Goal: Communication & Community: Share content

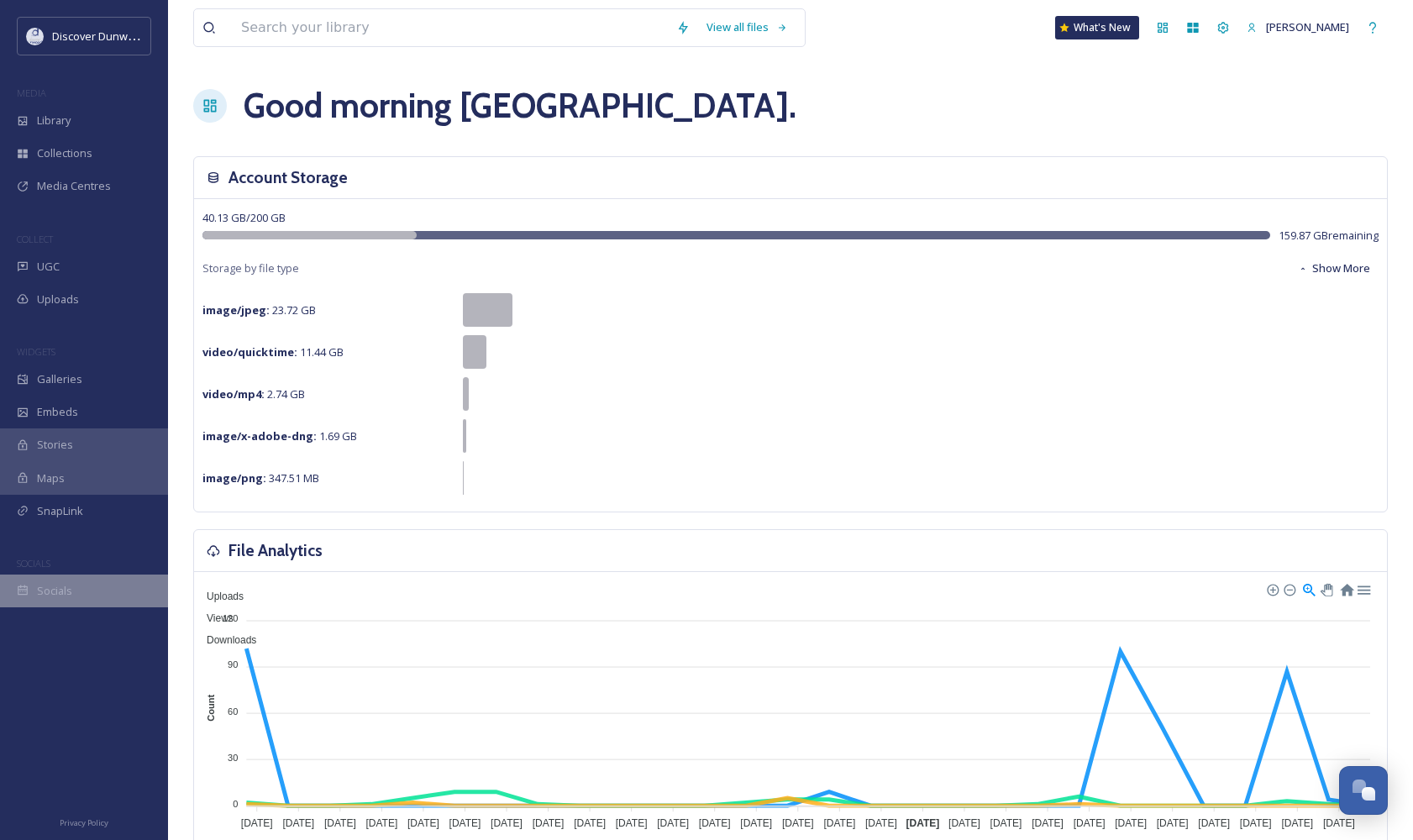
click at [94, 593] on div "Socials" at bounding box center [84, 590] width 168 height 33
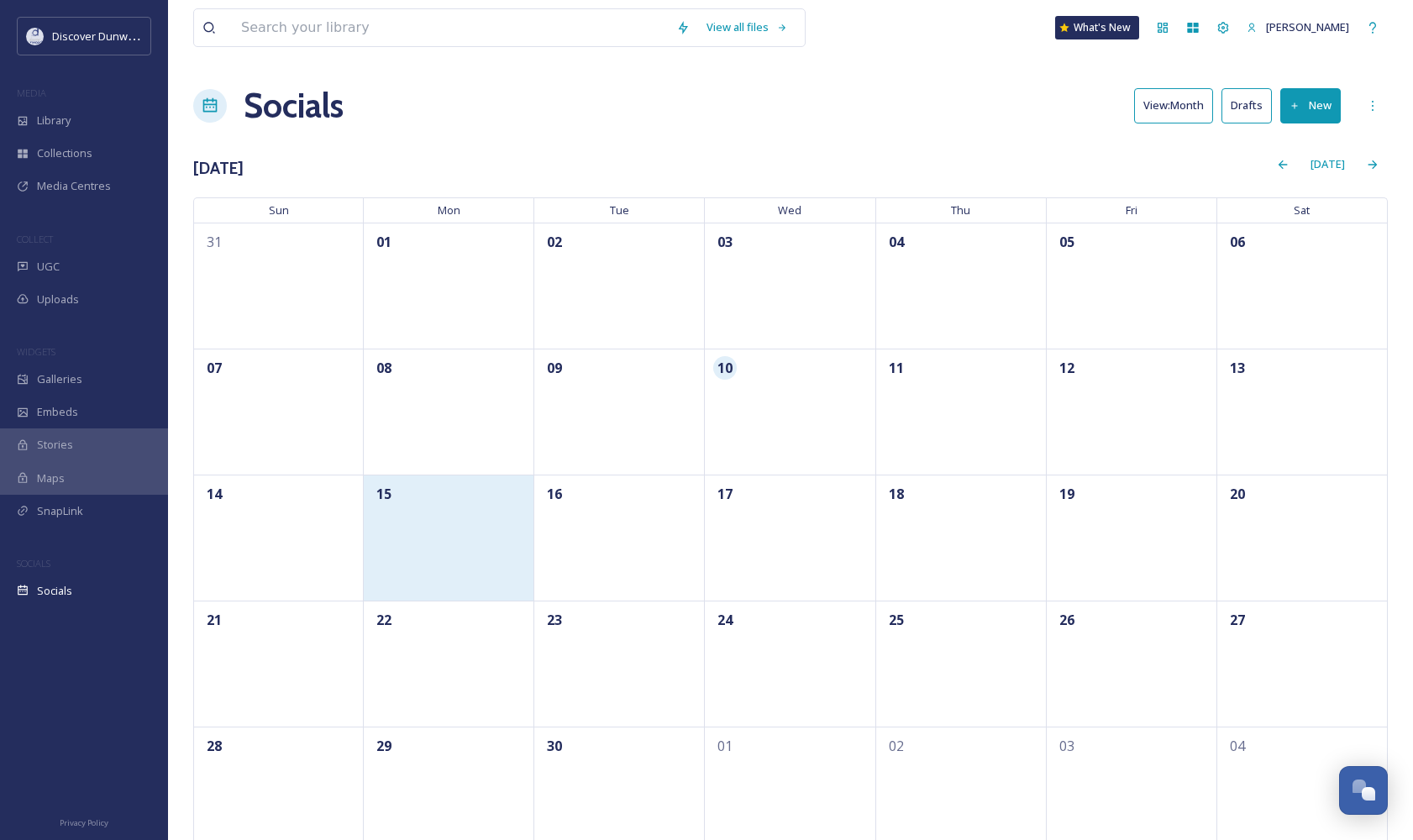
click at [399, 529] on div "15" at bounding box center [448, 537] width 170 height 126
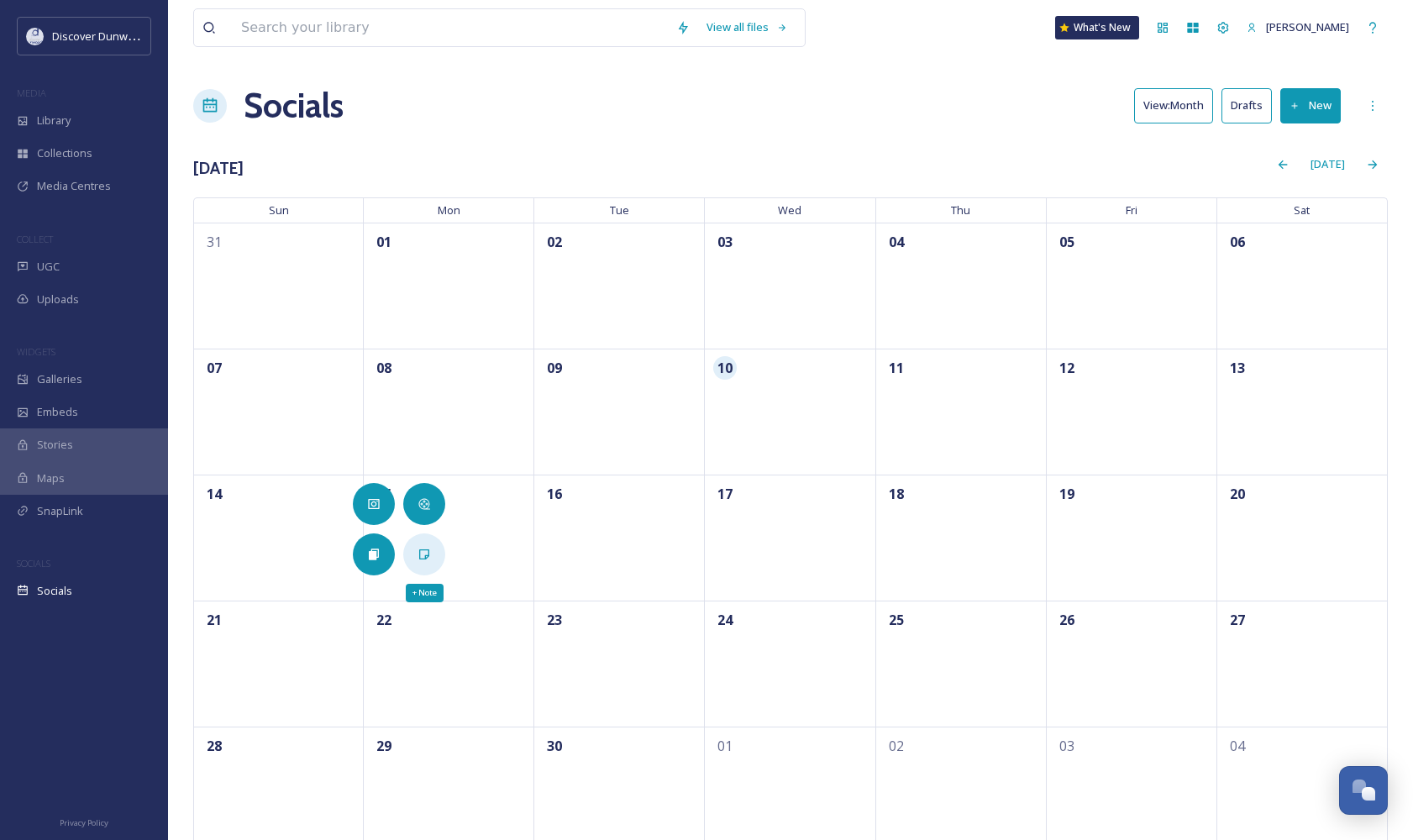
click at [425, 559] on icon at bounding box center [424, 553] width 13 height 13
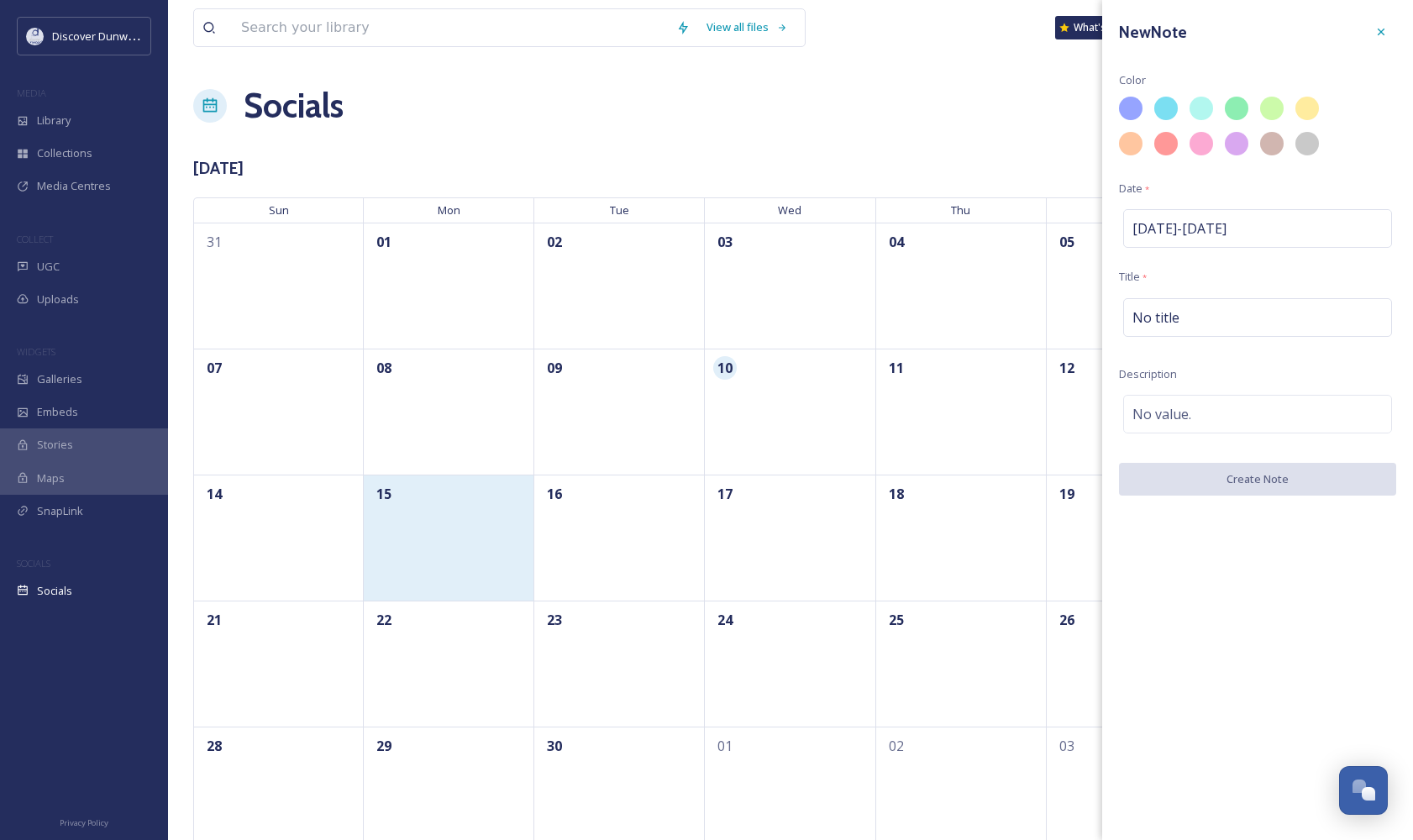
click at [432, 512] on div "15" at bounding box center [448, 537] width 170 height 126
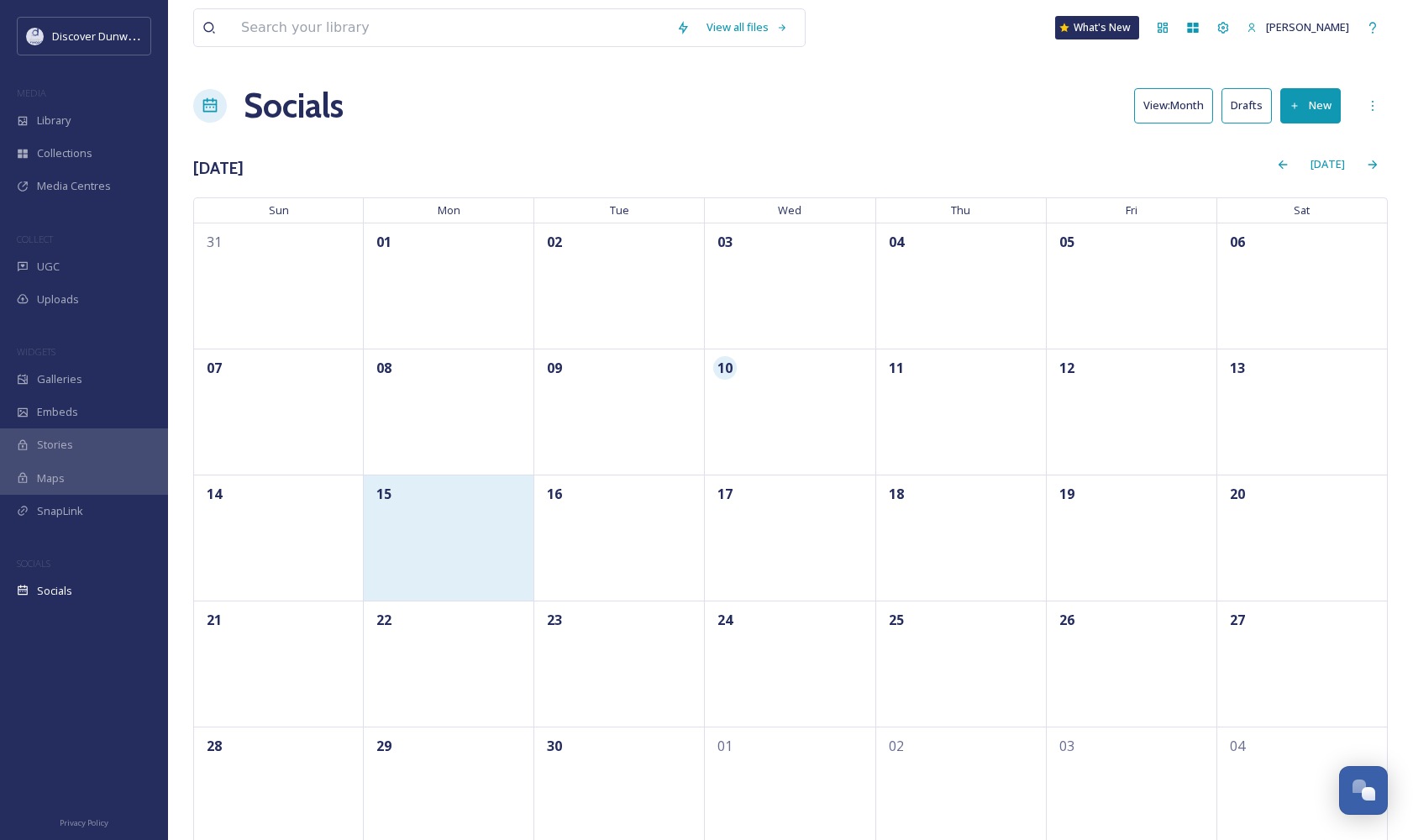
click at [381, 506] on div "15" at bounding box center [448, 537] width 170 height 126
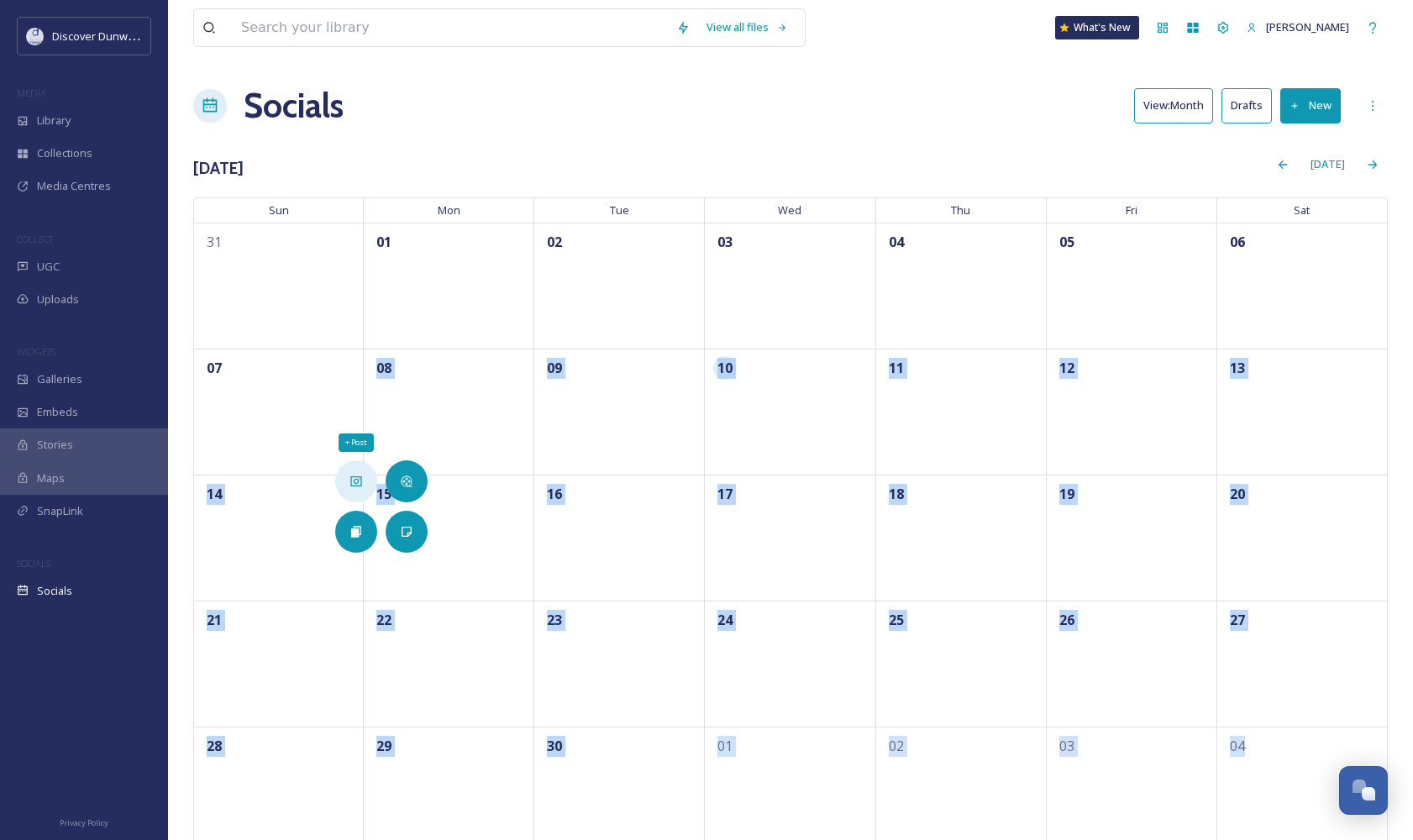
drag, startPoint x: 337, startPoint y: 459, endPoint x: 392, endPoint y: 479, distance: 58.5
click at [349, 473] on div "View all files What's [GEOGRAPHIC_DATA][PERSON_NAME] Socials View: Month Drafts…" at bounding box center [790, 435] width 1244 height 870
click at [367, 486] on div "+ Post" at bounding box center [357, 481] width 42 height 42
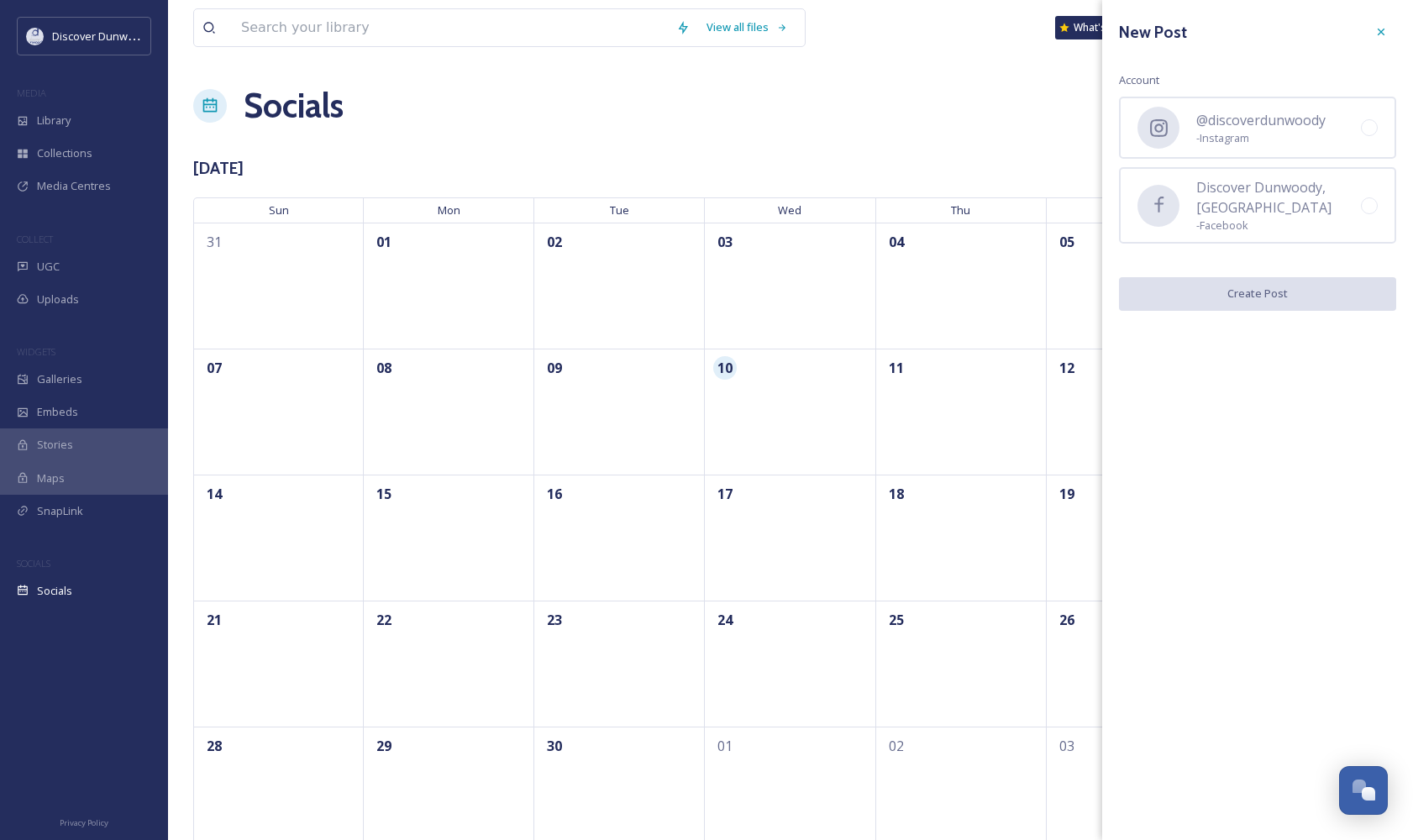
click at [1364, 165] on div "New Post Account @discoverdunwoody - Instagram Discover Dunwoody, [GEOGRAPHIC_D…" at bounding box center [1257, 163] width 311 height 327
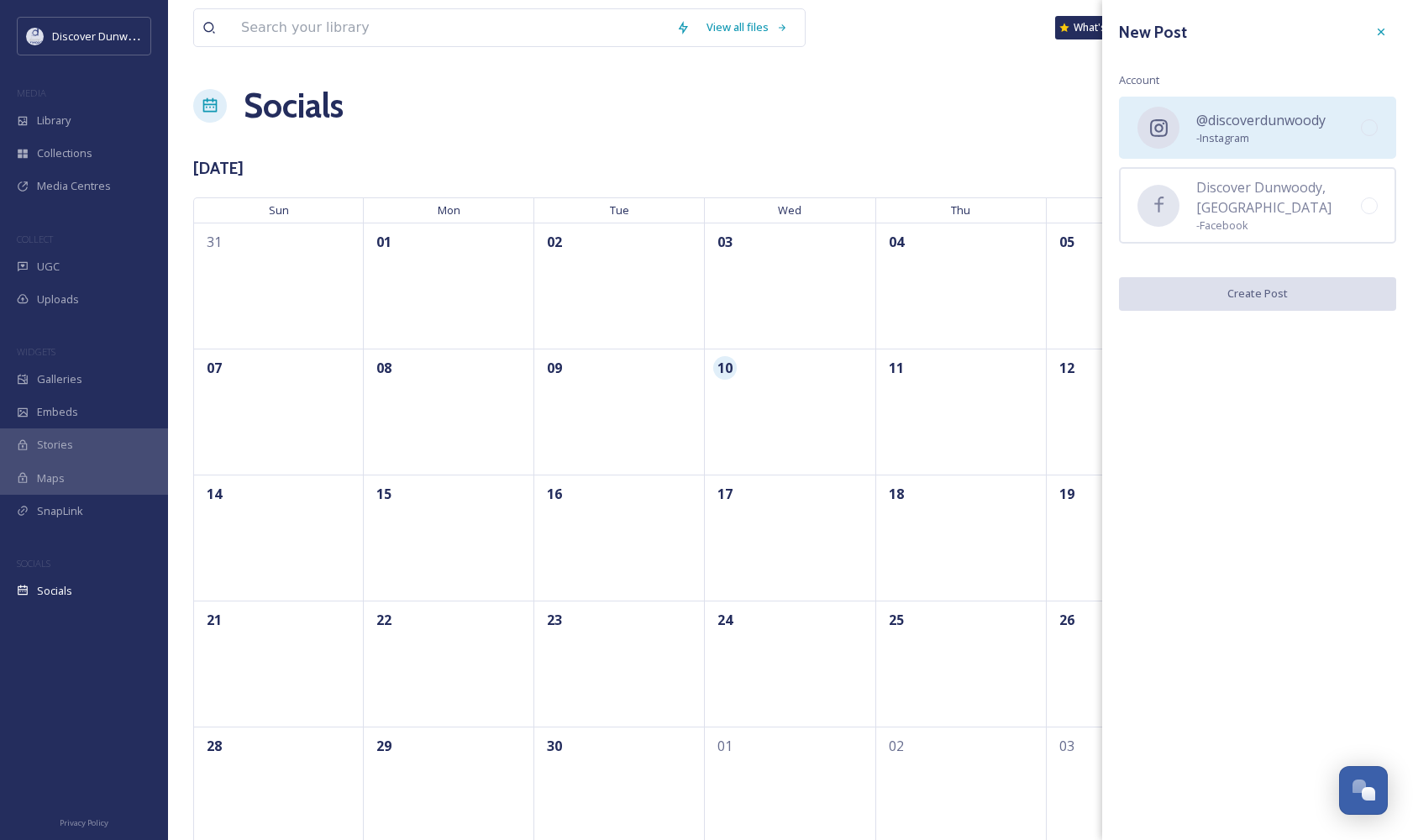
click at [1357, 144] on div "@discoverdunwoody - Instagram" at bounding box center [1258, 127] width 277 height 62
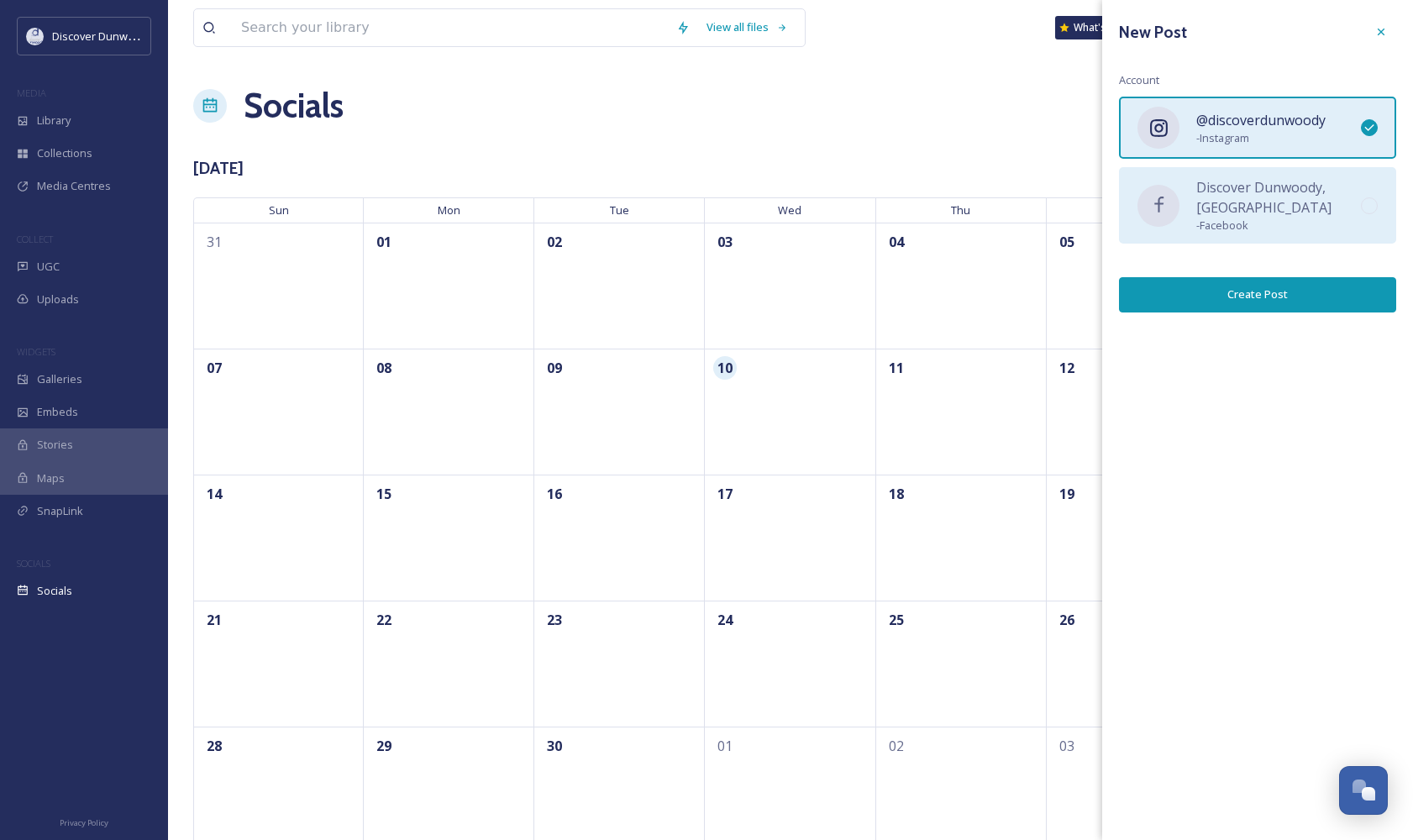
drag, startPoint x: 1350, startPoint y: 192, endPoint x: 1324, endPoint y: 284, distance: 95.6
click at [1350, 193] on div "Discover Dunwoody, [GEOGRAPHIC_DATA] - Facebook" at bounding box center [1258, 205] width 277 height 77
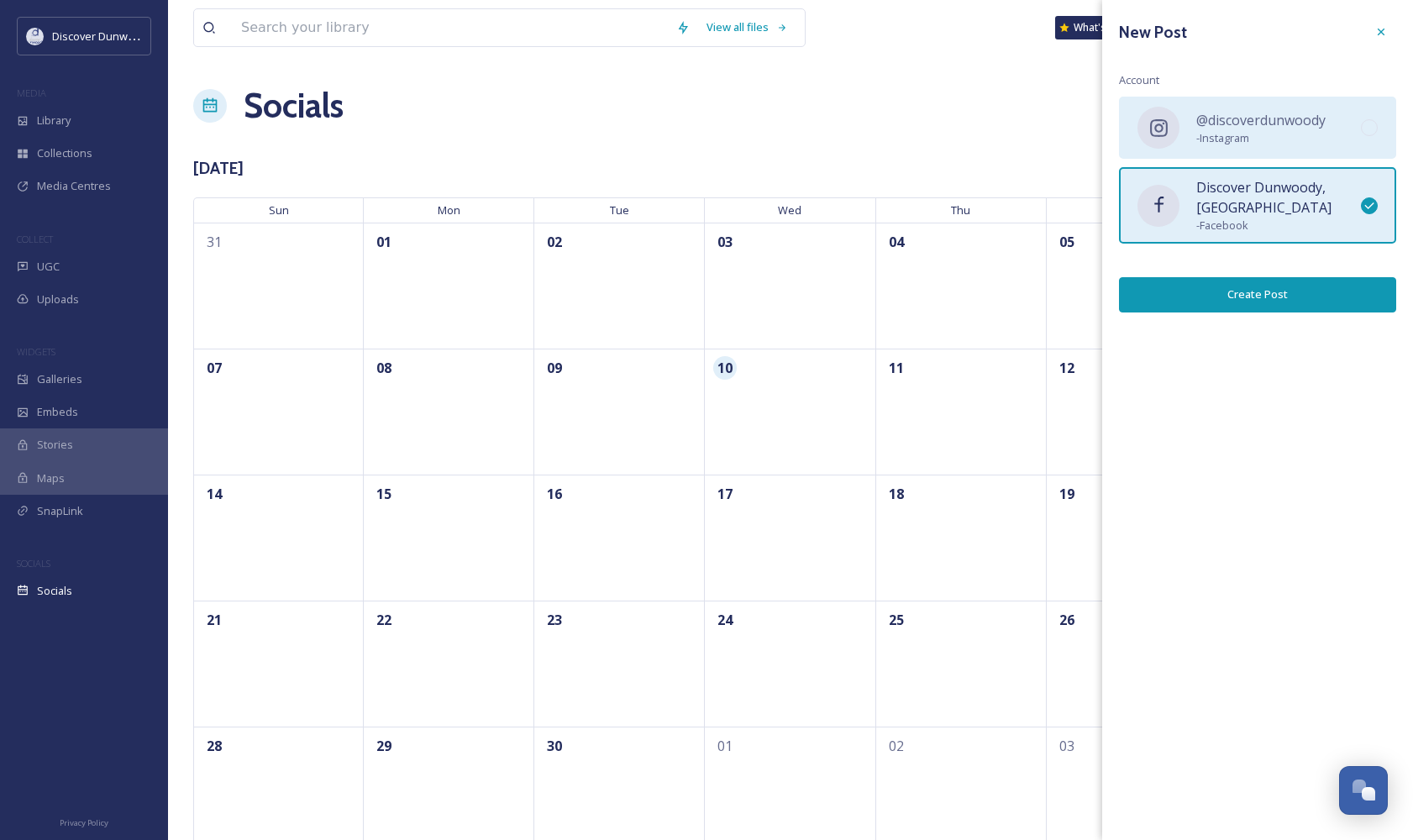
click at [1348, 118] on div "@discoverdunwoody - Instagram" at bounding box center [1258, 127] width 277 height 62
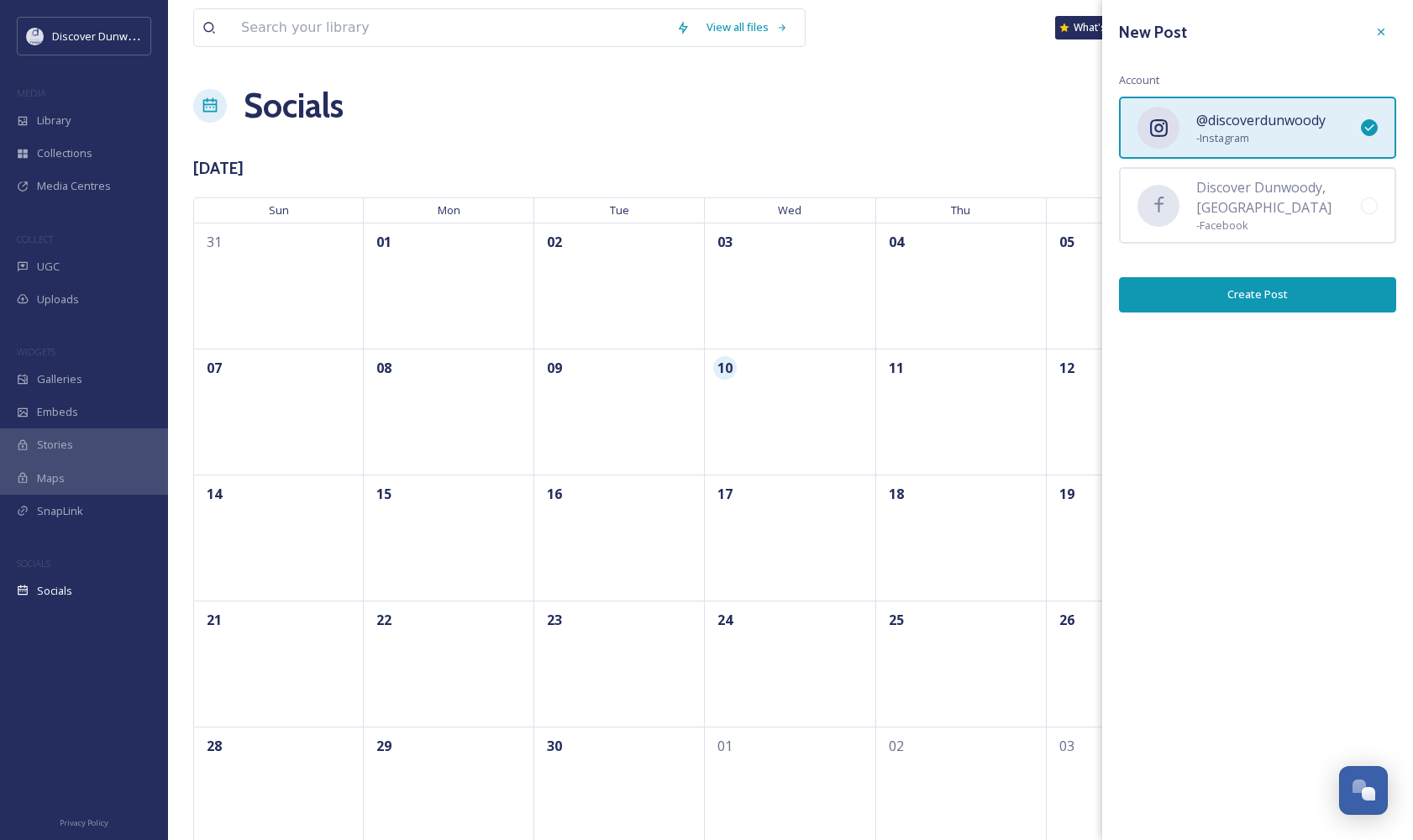
click at [1314, 277] on button "Create Post" at bounding box center [1258, 294] width 277 height 34
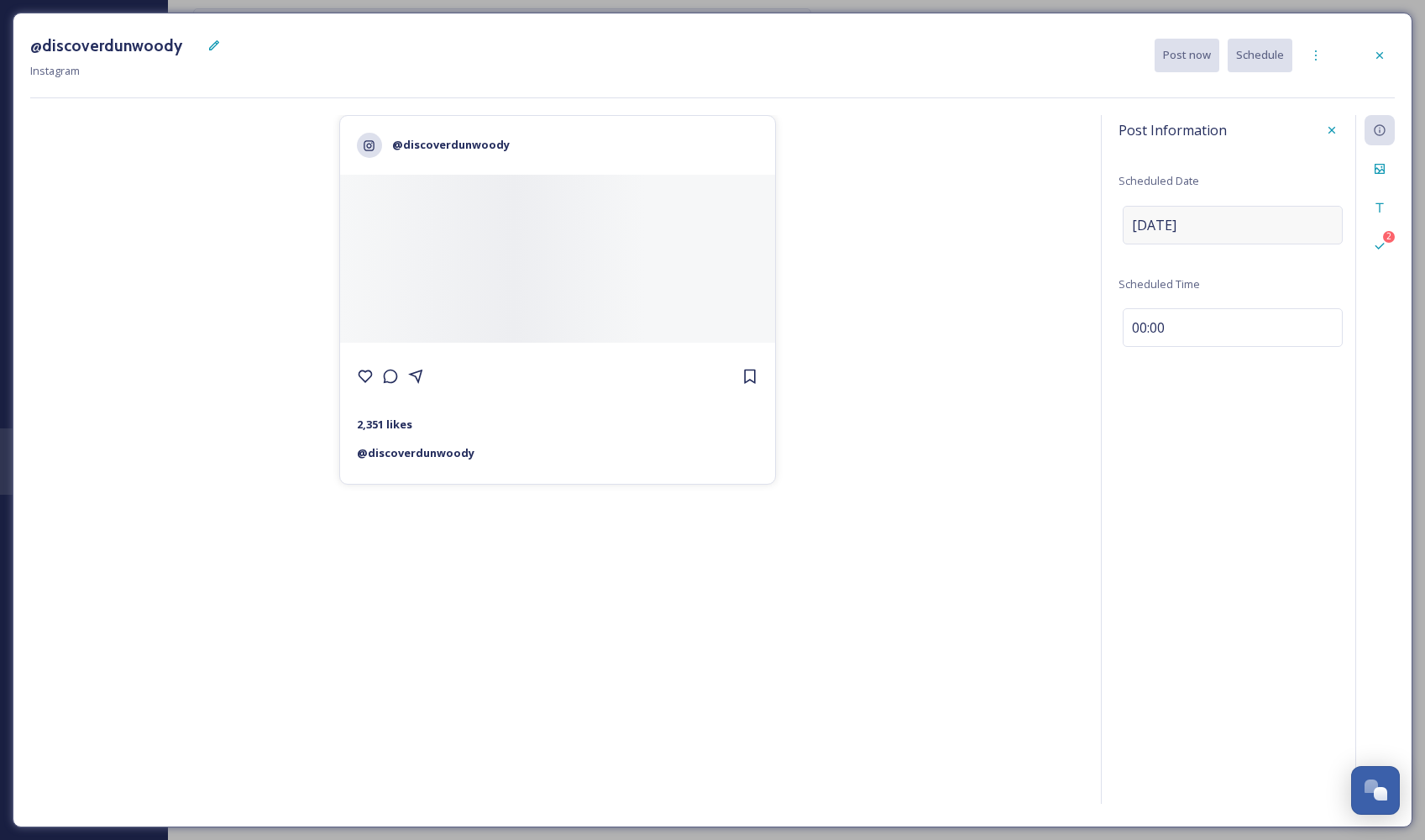
click at [1225, 222] on div "[DATE]" at bounding box center [1232, 225] width 220 height 39
click at [1211, 329] on div "00:00" at bounding box center [1232, 327] width 220 height 39
click at [1180, 326] on input "00:00" at bounding box center [1175, 324] width 113 height 41
click at [1151, 326] on input "00:00" at bounding box center [1175, 324] width 113 height 41
click at [1139, 323] on input "00:00" at bounding box center [1175, 324] width 113 height 41
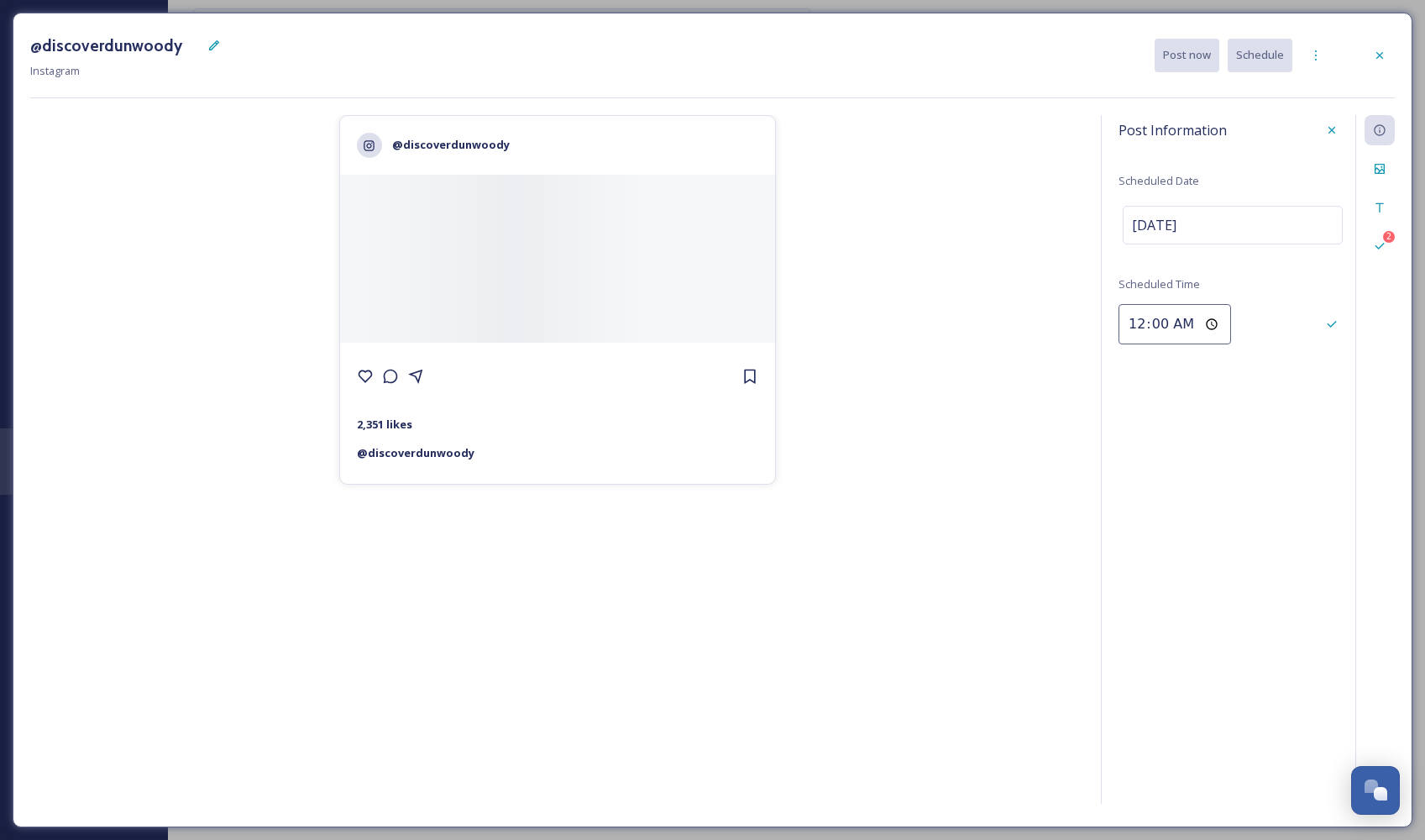
type input "08:00"
click at [1174, 446] on div "Post Information Scheduled Date [DATE] Scheduled Time 08:00 2" at bounding box center [1248, 459] width 294 height 688
click at [1340, 320] on div "Save" at bounding box center [1331, 324] width 30 height 30
click at [1379, 173] on icon at bounding box center [1379, 169] width 10 height 10
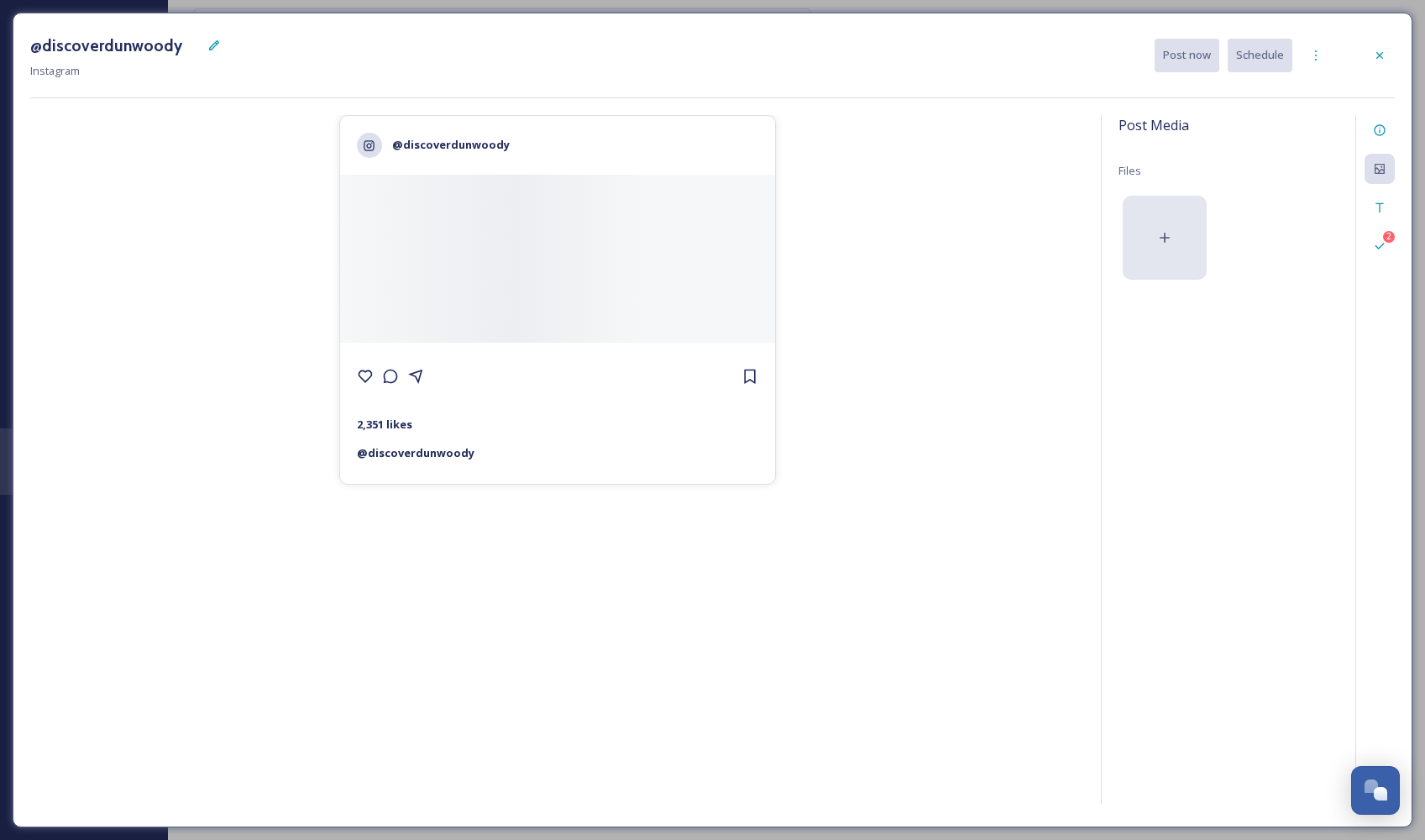
click at [1152, 226] on div at bounding box center [1164, 237] width 84 height 84
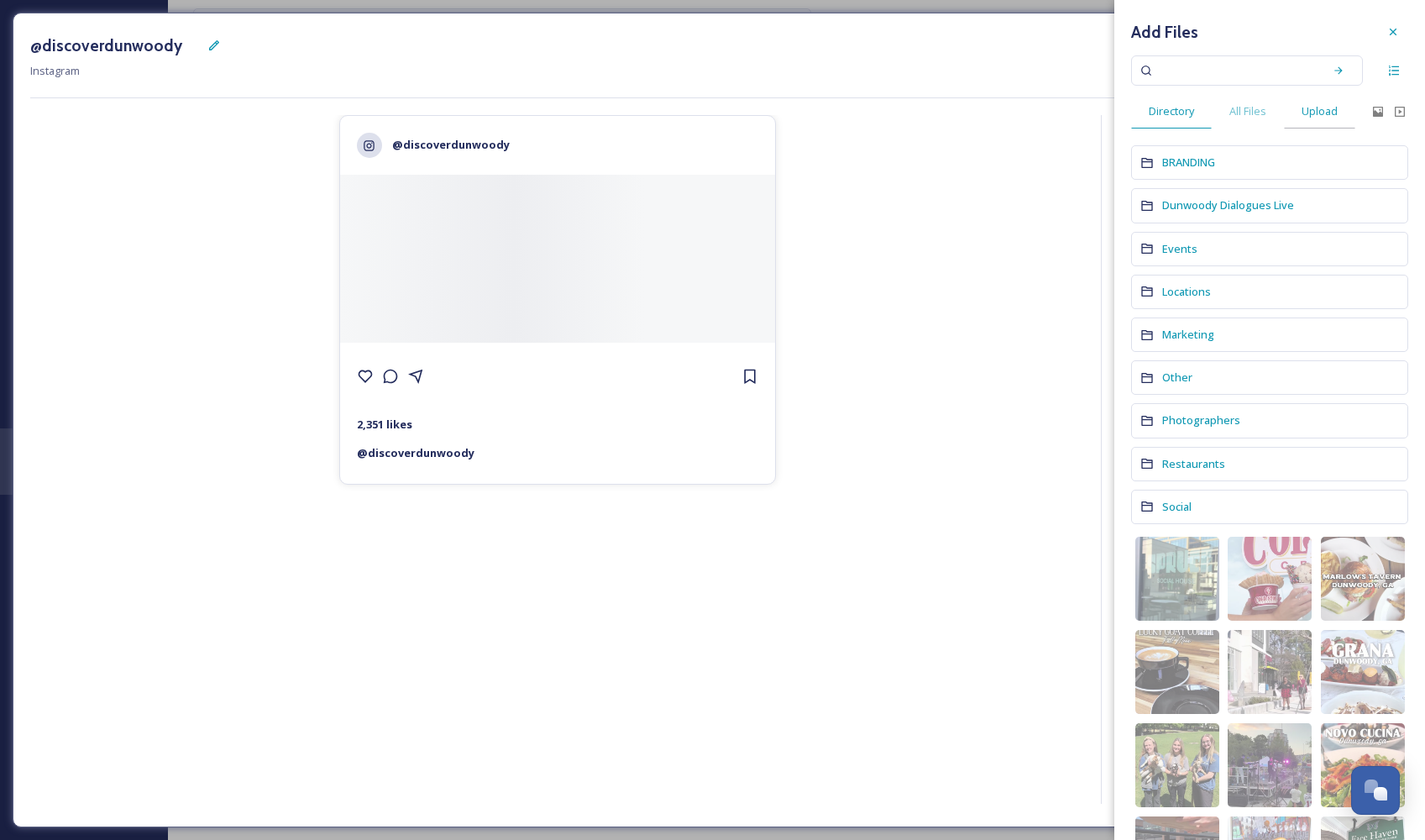
click at [1309, 109] on span "Upload" at bounding box center [1319, 111] width 36 height 16
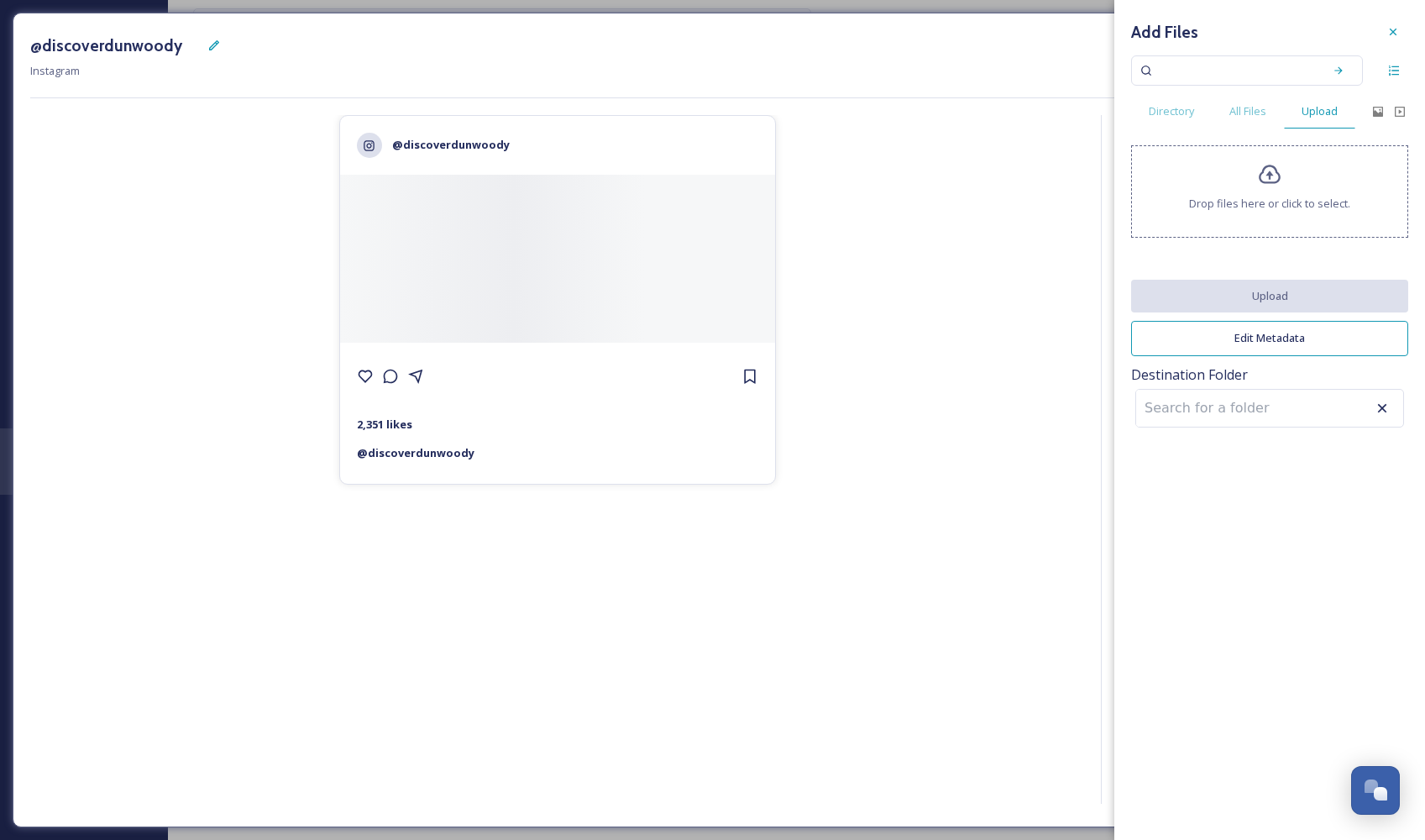
click at [1280, 187] on div "Drop files here or click to select." at bounding box center [1270, 191] width 277 height 93
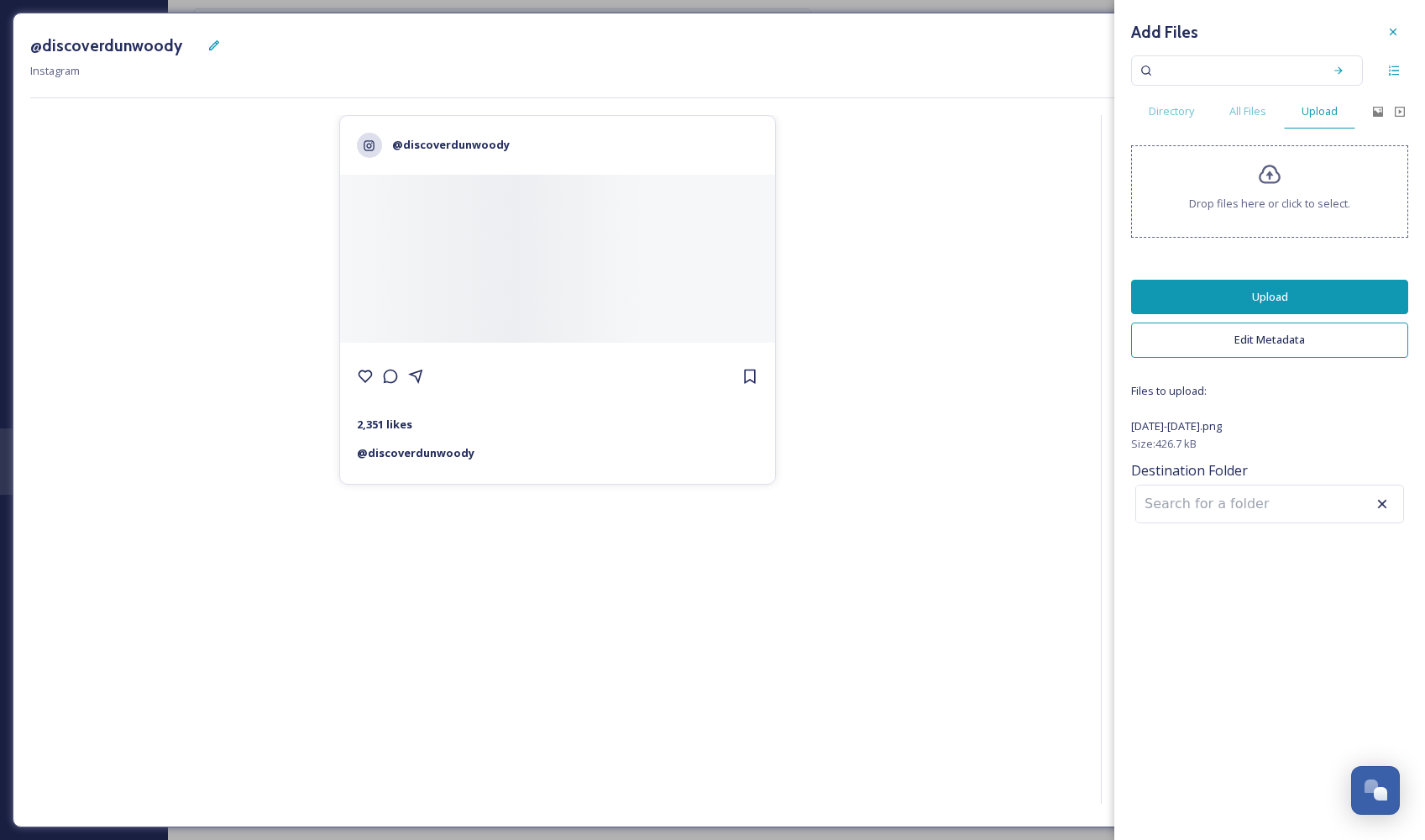
click at [1275, 278] on div "Add Files Directory All Files Upload Drop files here or click to select. Upload…" at bounding box center [1270, 272] width 311 height 544
click at [1272, 289] on button "Upload" at bounding box center [1270, 296] width 277 height 34
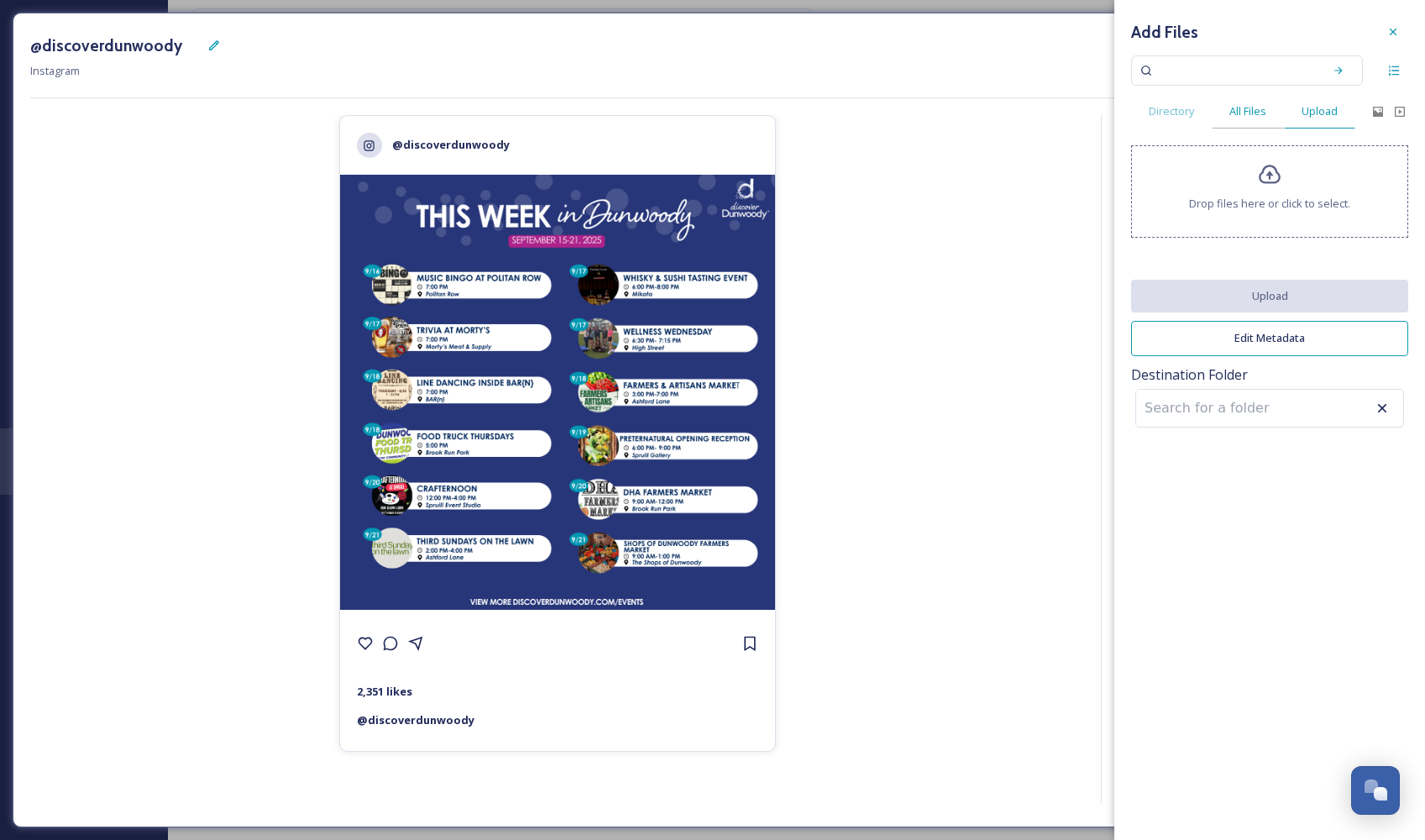
click at [1254, 112] on span "All Files" at bounding box center [1248, 111] width 37 height 16
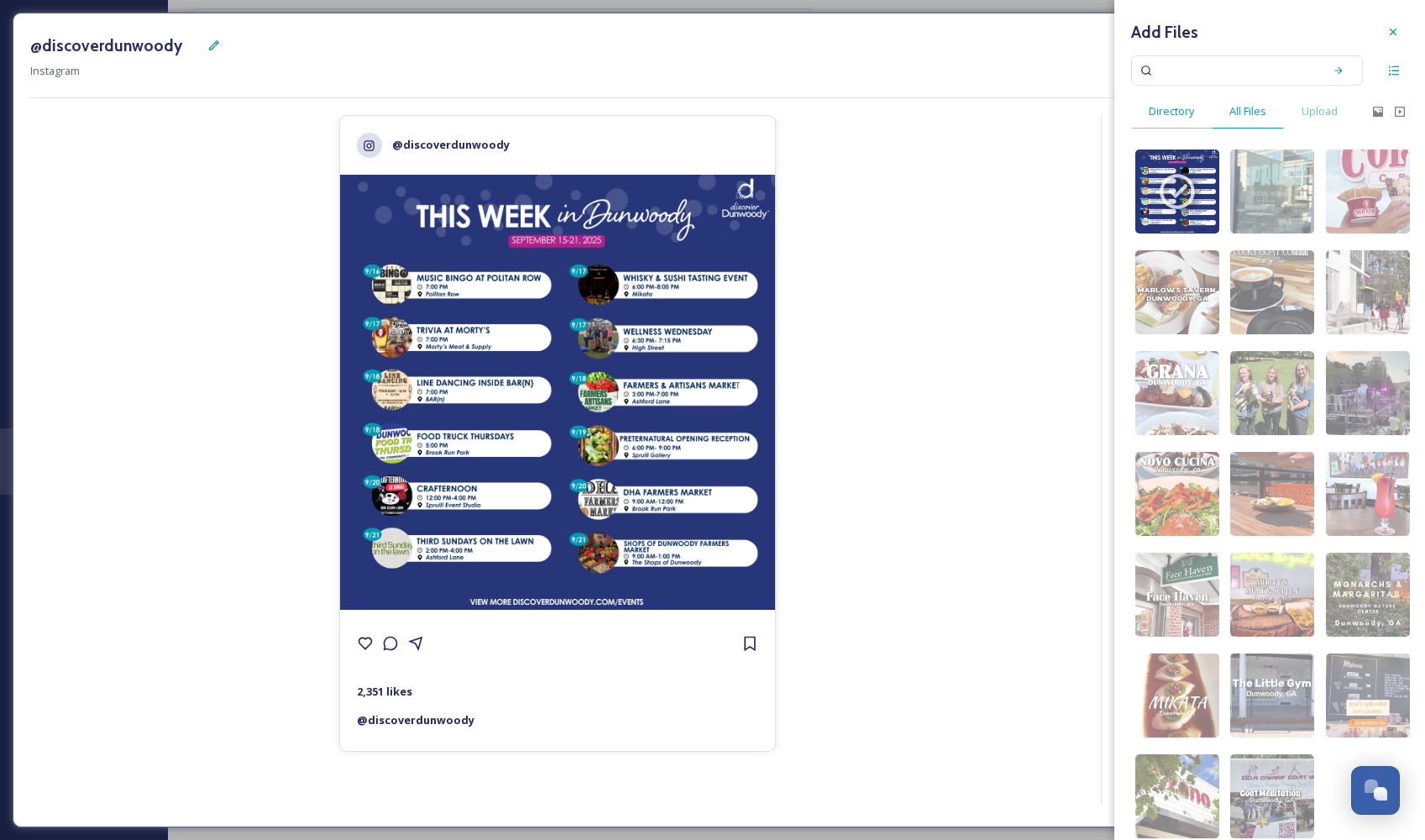
click at [1197, 115] on div "Directory" at bounding box center [1171, 111] width 80 height 34
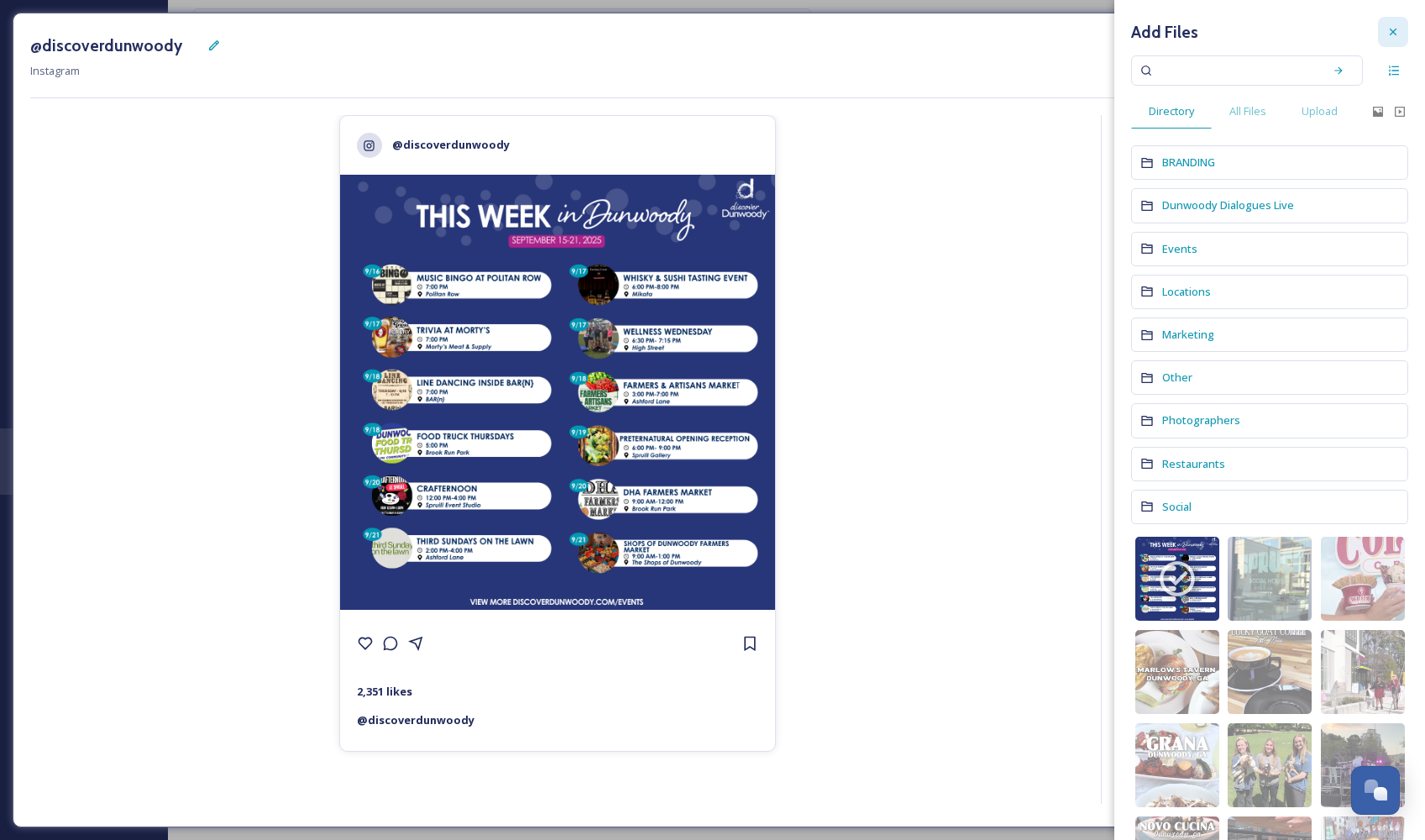
click at [1386, 26] on icon at bounding box center [1392, 32] width 13 height 13
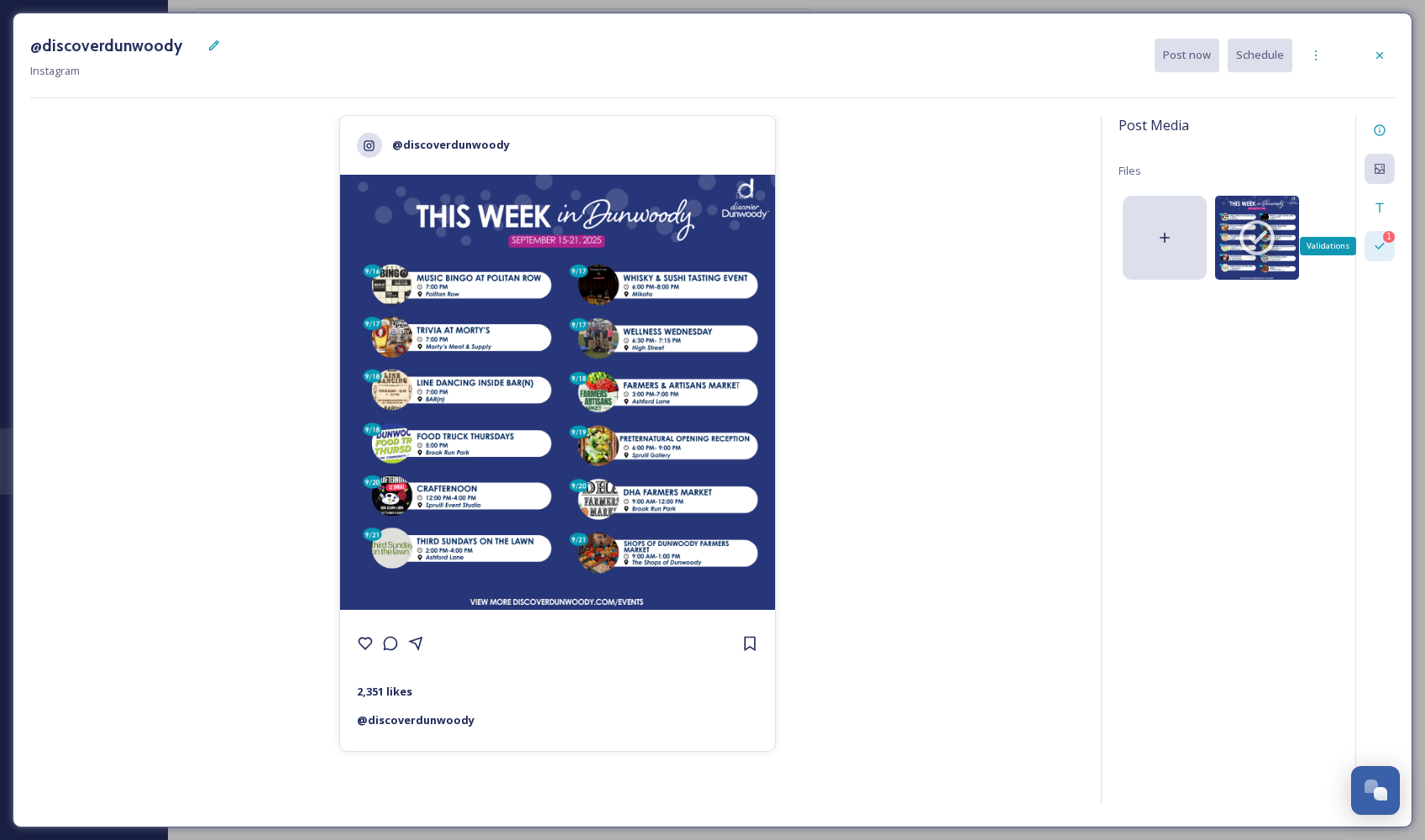
click at [1379, 242] on icon at bounding box center [1379, 245] width 13 height 13
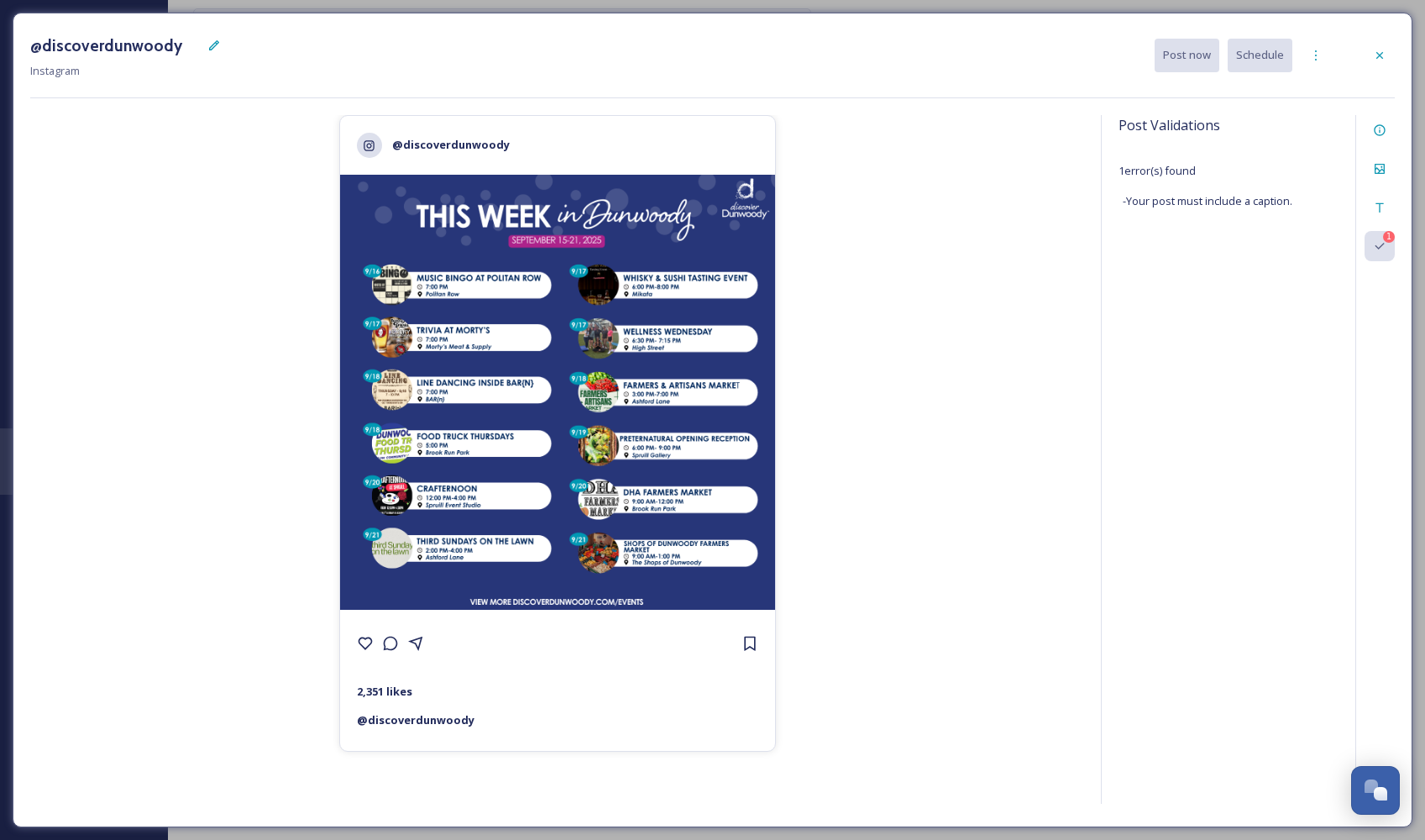
click at [1204, 199] on span "- Your post must include a caption." at bounding box center [1207, 201] width 169 height 16
click at [1370, 207] on div "Caption" at bounding box center [1379, 207] width 30 height 30
click at [1180, 206] on span "No value." at bounding box center [1161, 214] width 59 height 20
click at [1180, 218] on textarea at bounding box center [1233, 266] width 229 height 139
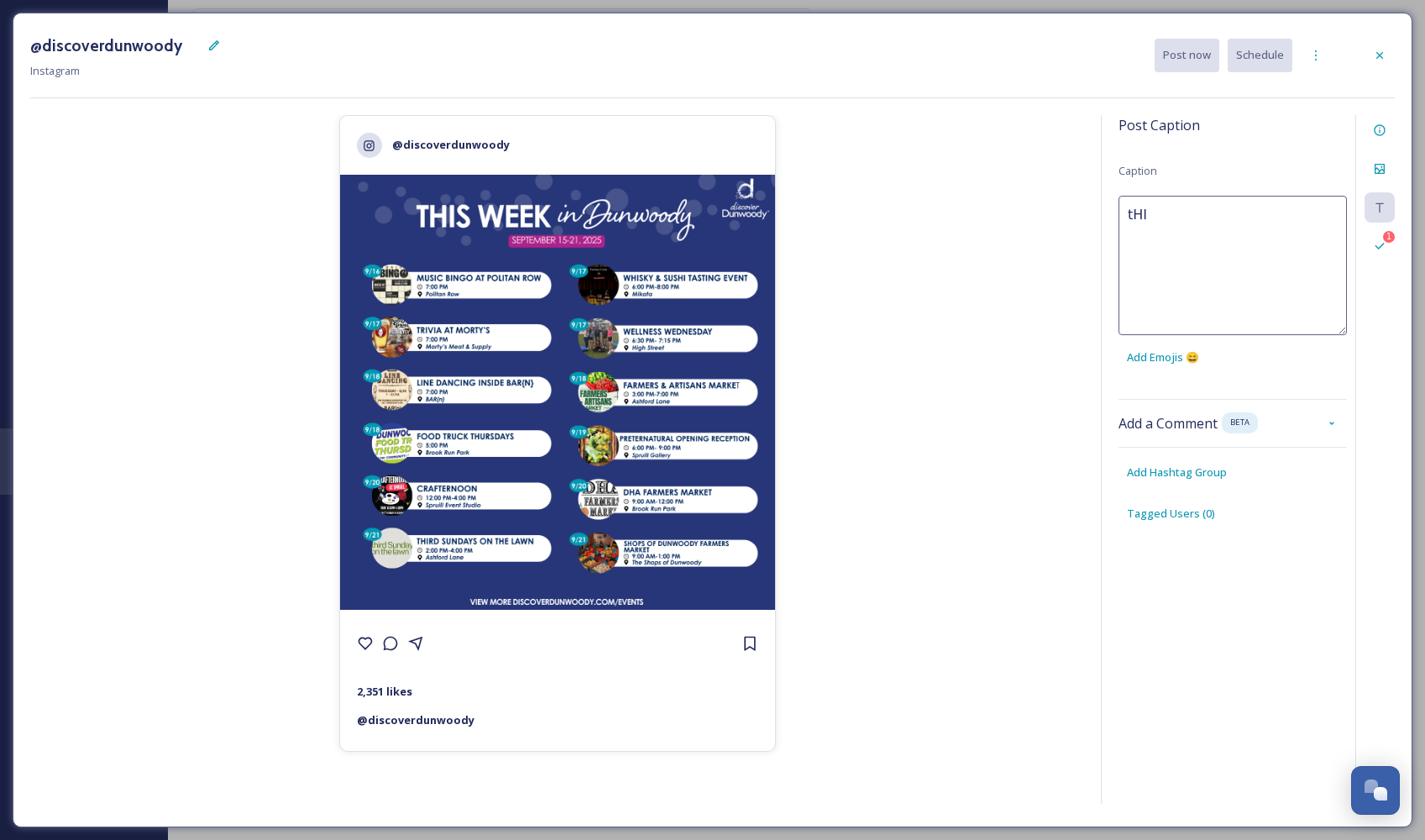
type textarea "tHIS"
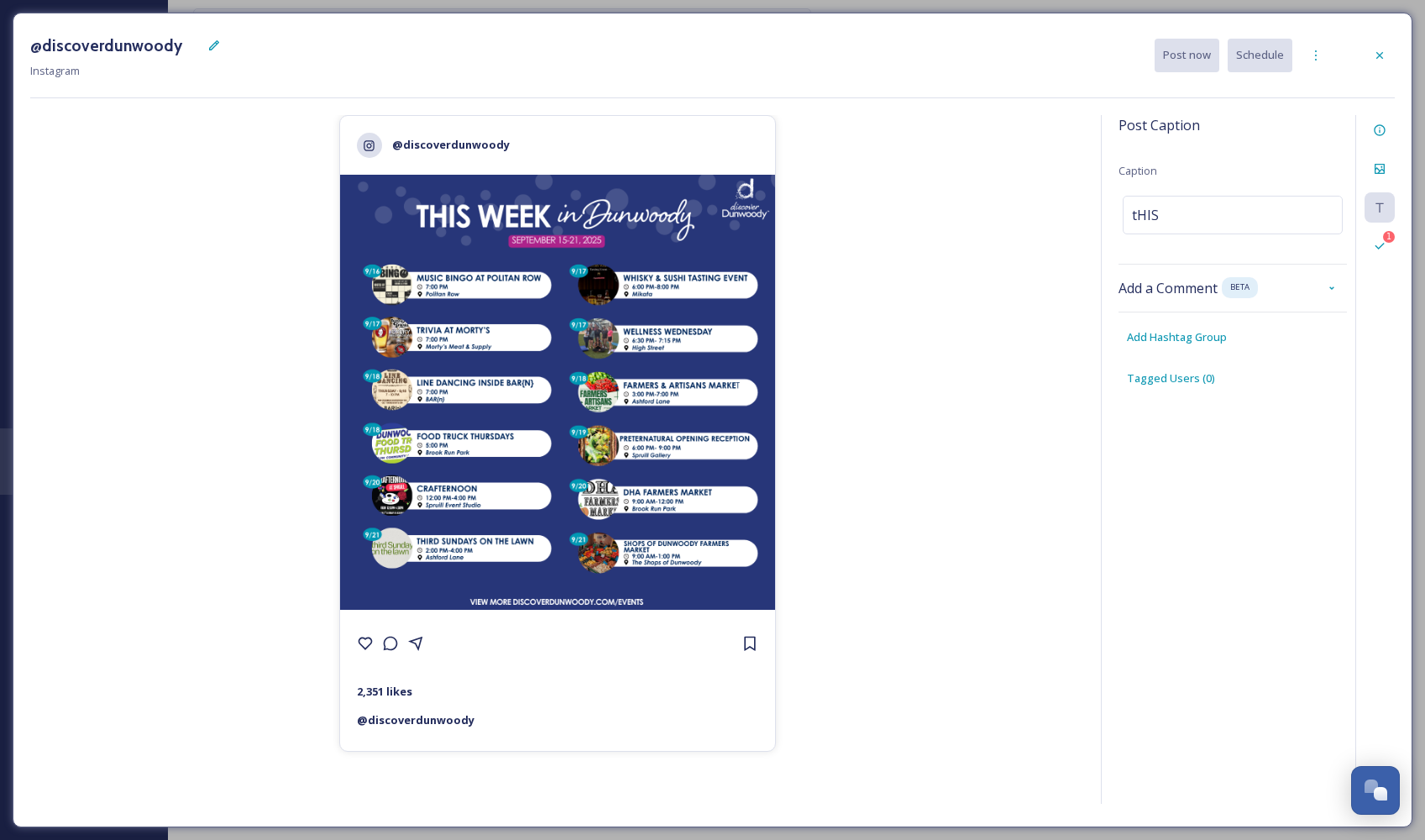
click at [1153, 374] on div "Post Caption [PERSON_NAME] Add a Comment BETA Add Hashtag Group Tagged Users ( …" at bounding box center [1233, 266] width 229 height 304
click at [1309, 53] on icon at bounding box center [1316, 55] width 13 height 13
click at [1380, 129] on icon at bounding box center [1379, 130] width 13 height 13
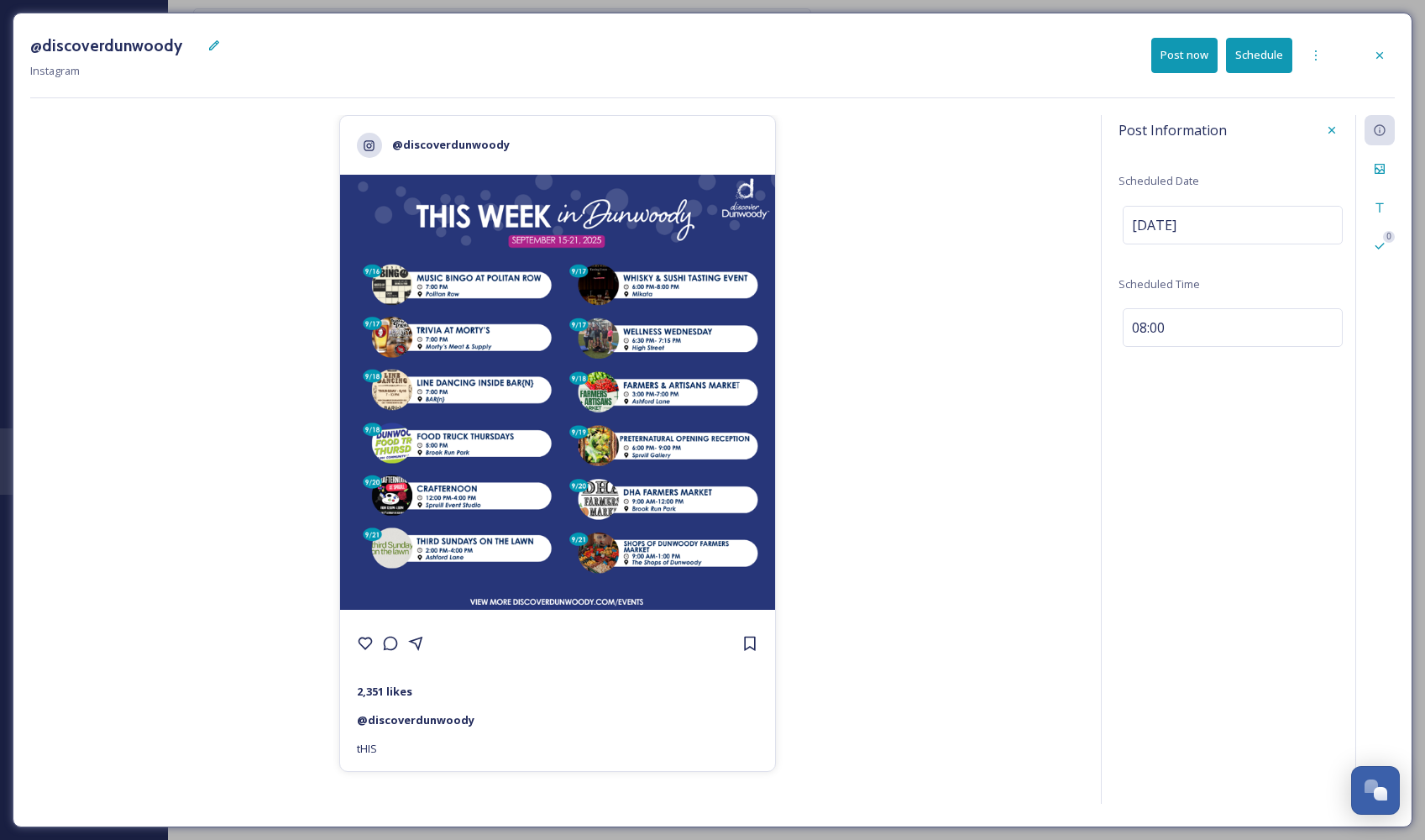
click at [1212, 150] on div "Post Information Scheduled Date [DATE] Scheduled Time 08:00" at bounding box center [1233, 245] width 229 height 261
click at [1390, 44] on div at bounding box center [1379, 56] width 30 height 30
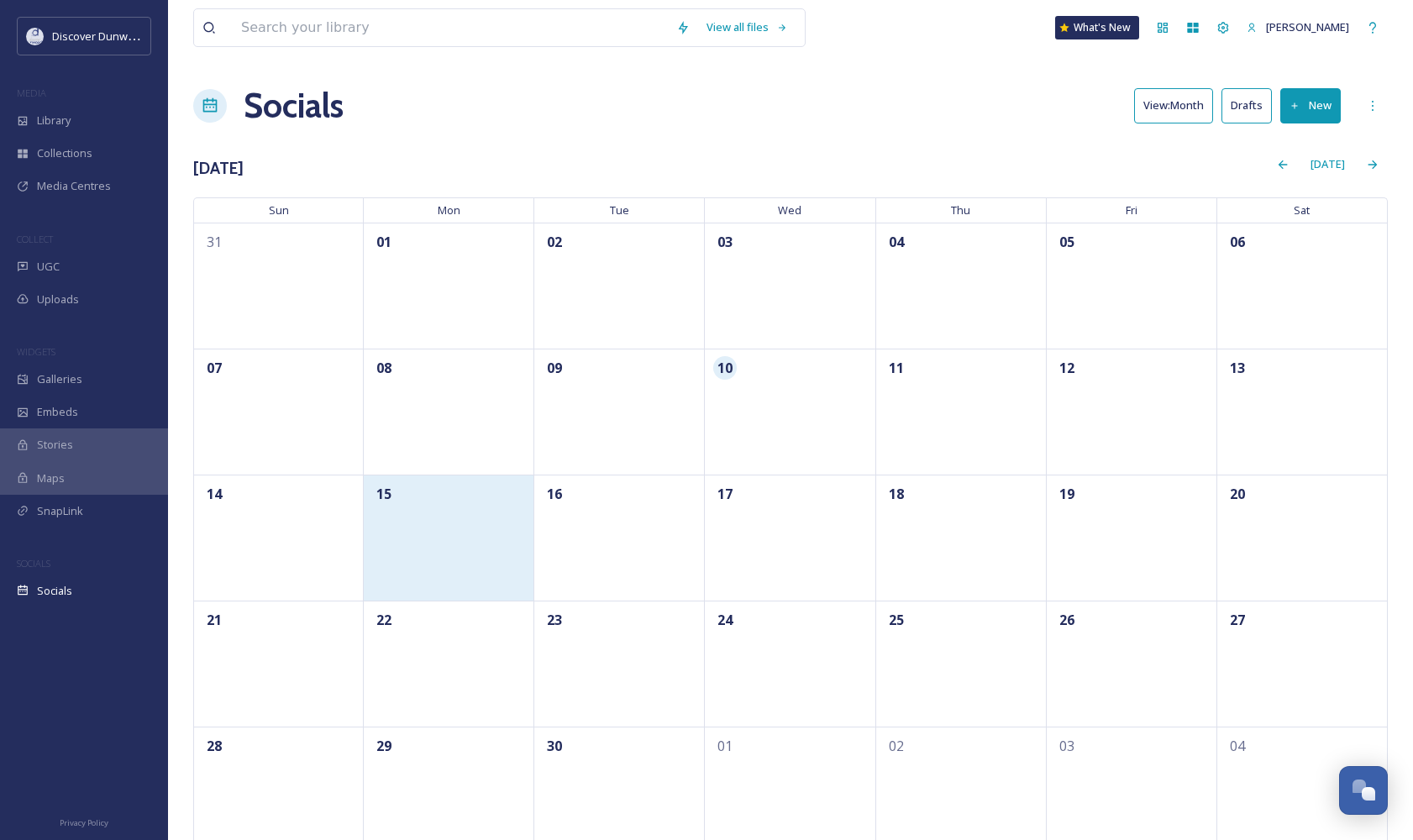
click at [427, 531] on div "15" at bounding box center [448, 537] width 170 height 126
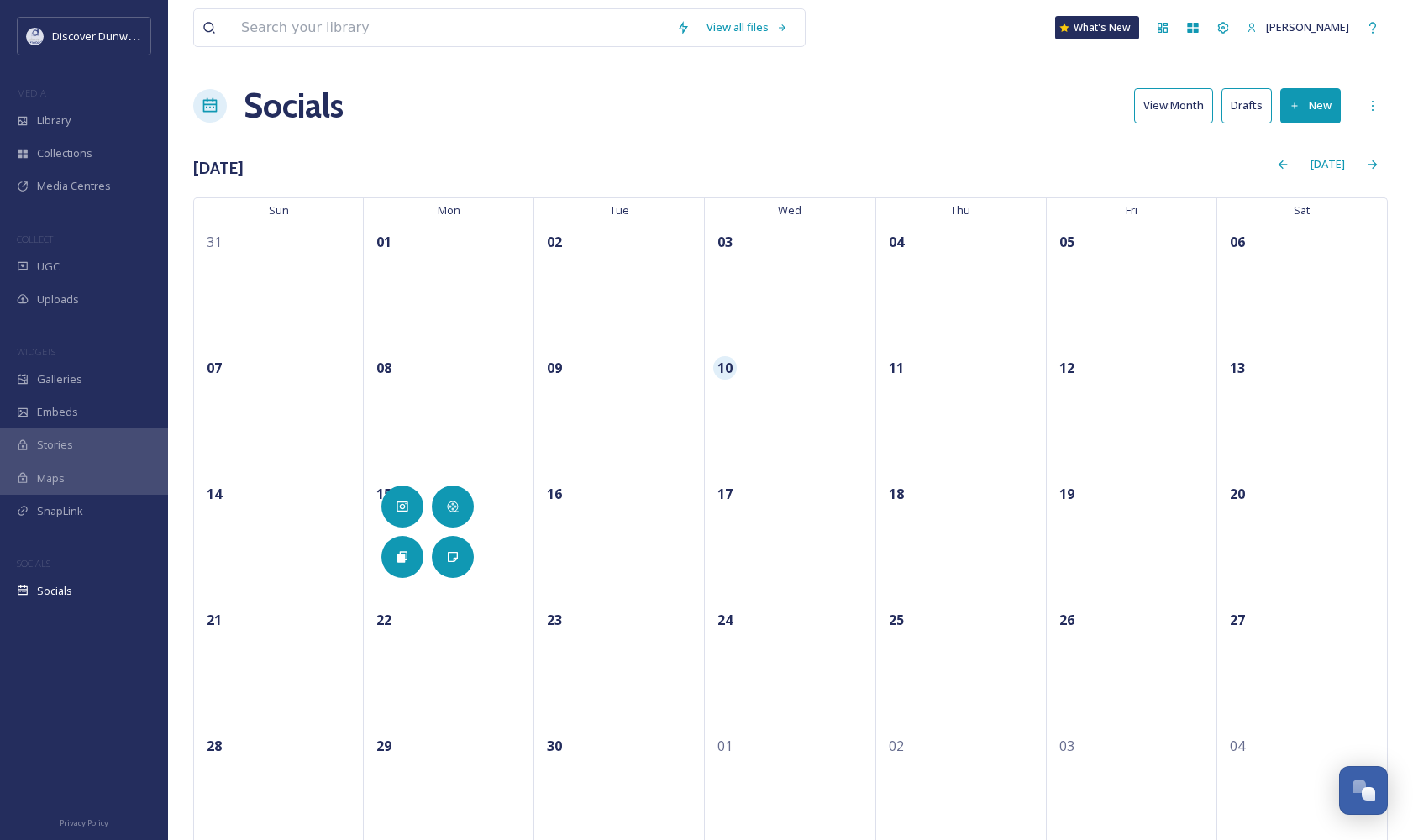
click at [1261, 97] on button "Drafts" at bounding box center [1246, 105] width 50 height 34
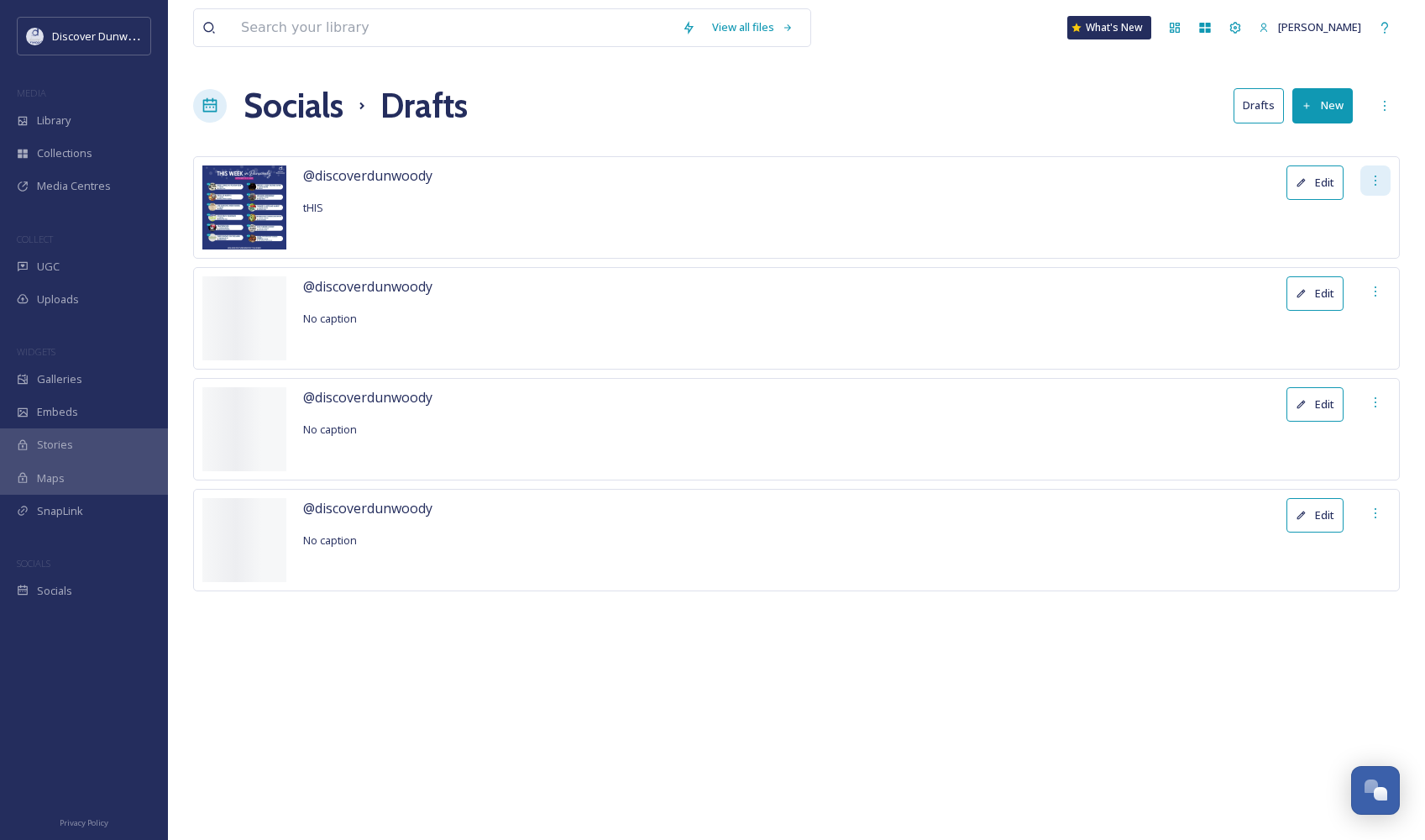
click at [1390, 182] on div at bounding box center [1376, 180] width 30 height 30
click at [484, 88] on div "Socials Drafts Drafts New" at bounding box center [796, 105] width 1206 height 50
click at [55, 118] on span "Library" at bounding box center [54, 121] width 34 height 16
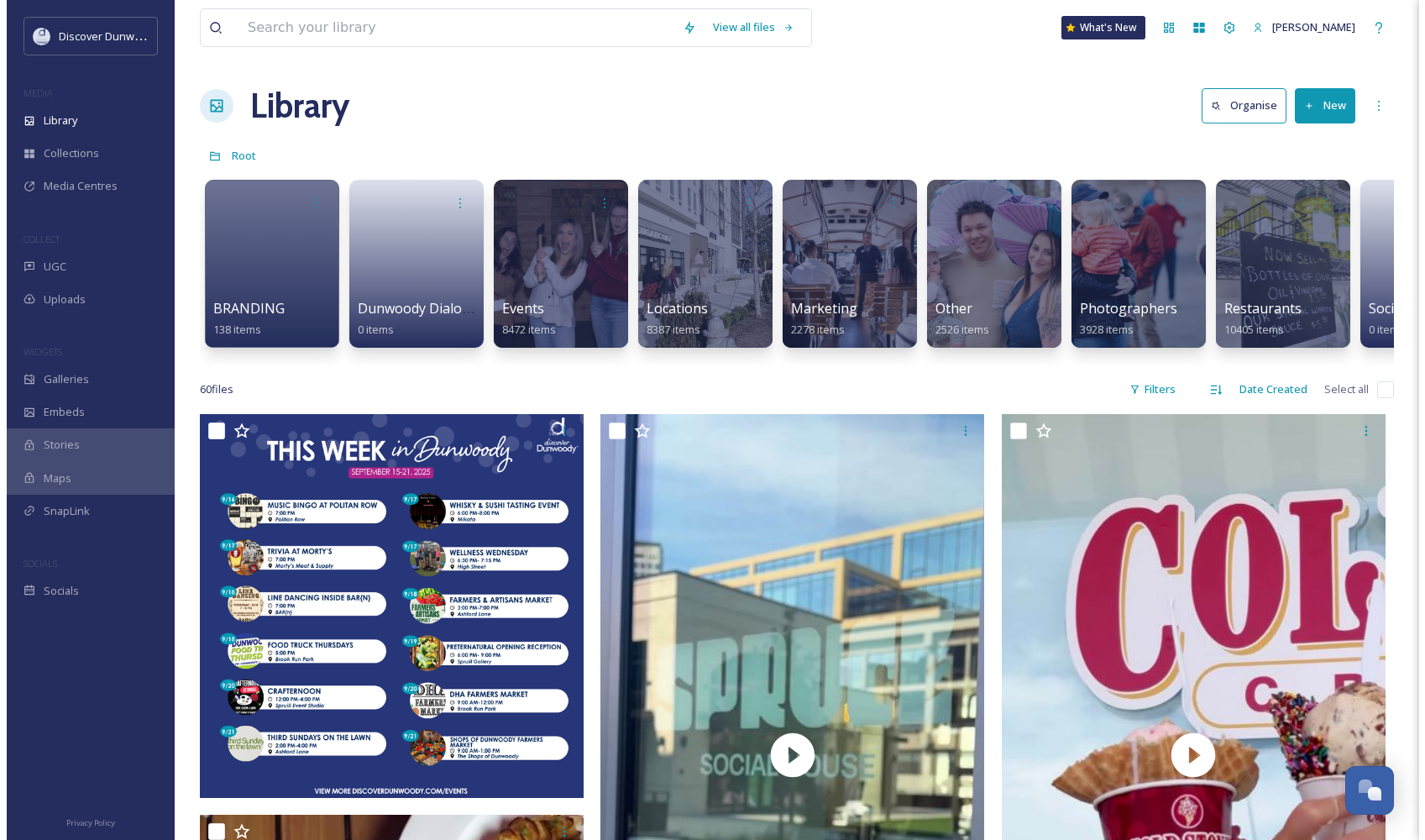
scroll to position [0, 106]
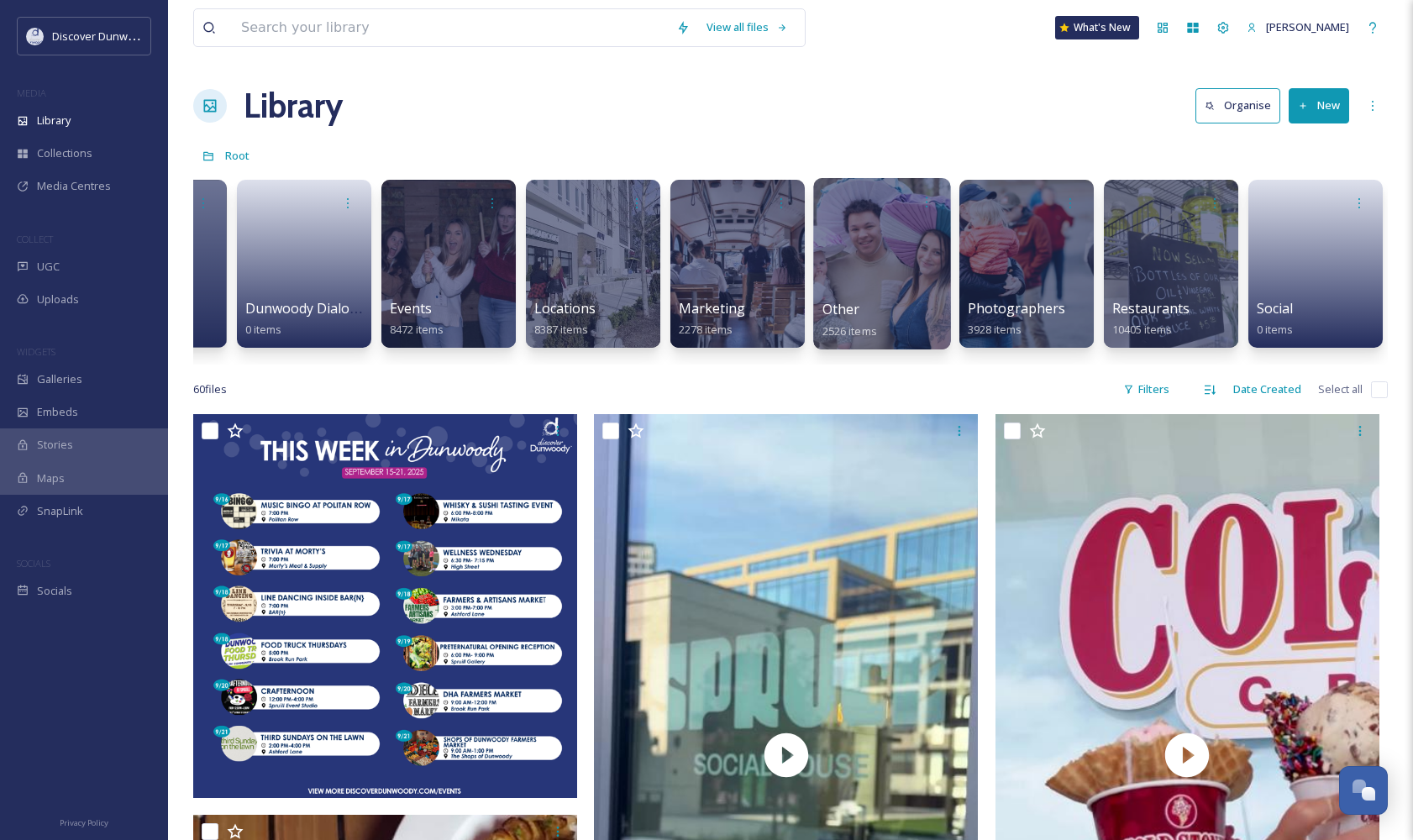
click at [891, 266] on div at bounding box center [881, 264] width 137 height 171
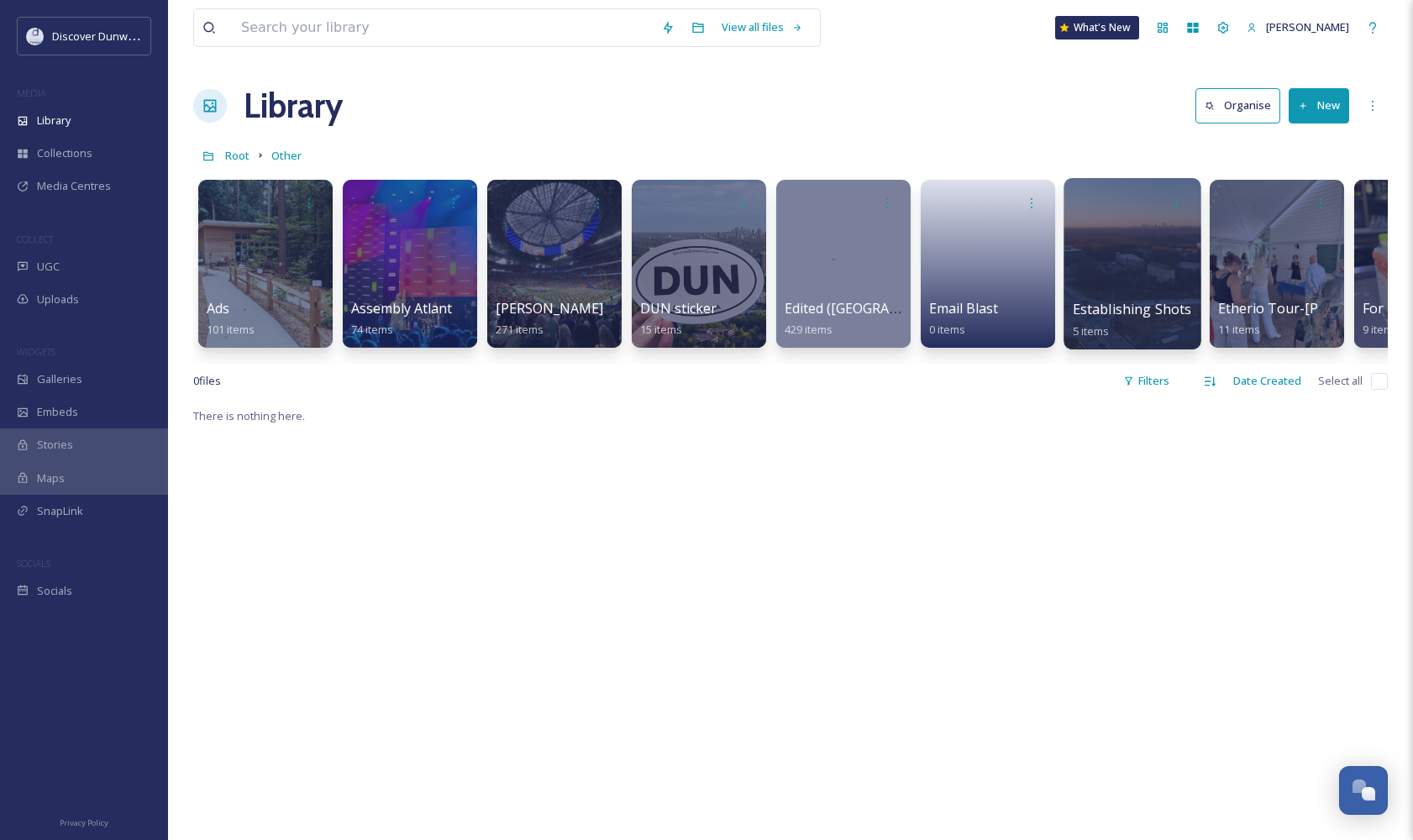
click at [1131, 259] on div at bounding box center [1131, 264] width 137 height 171
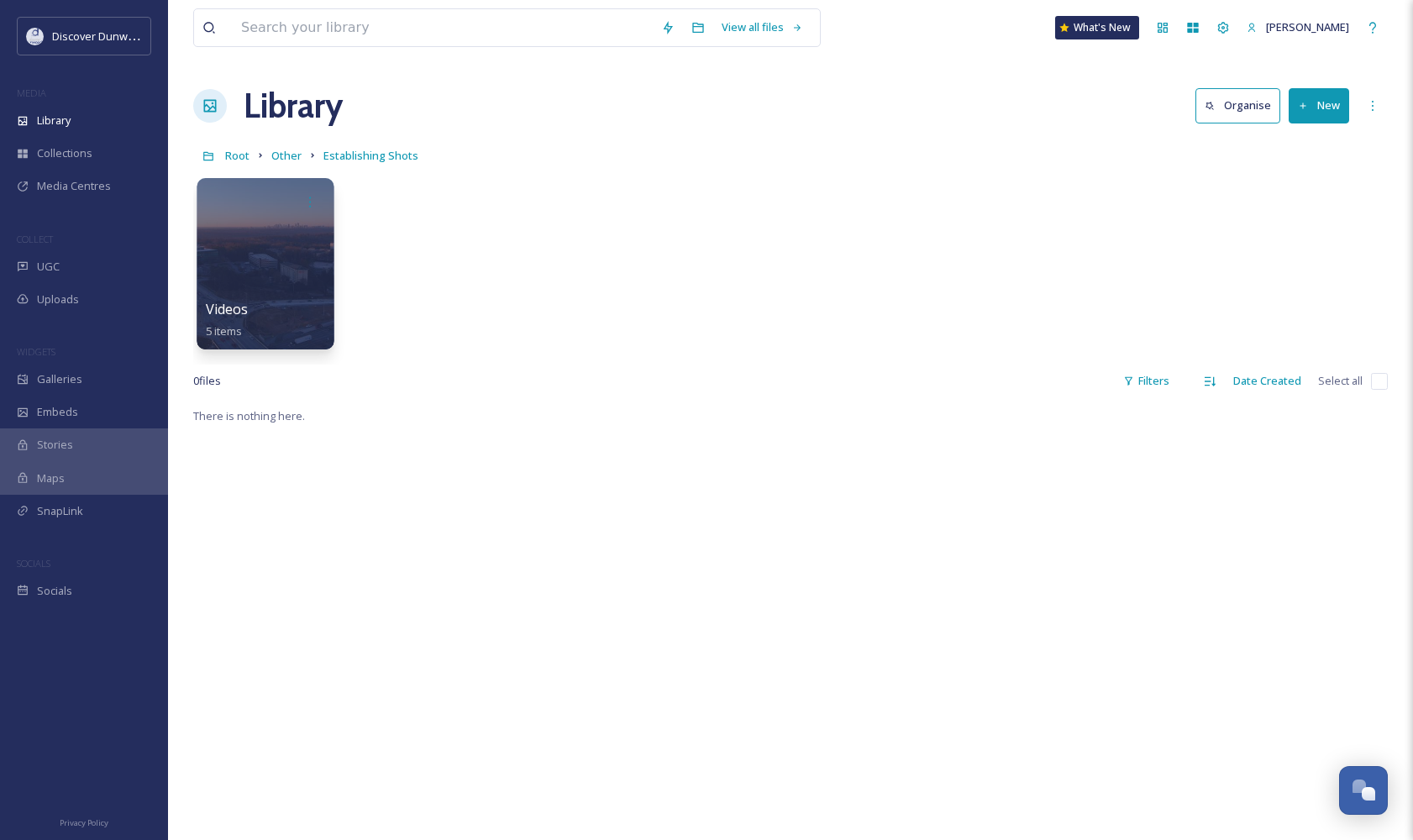
click at [304, 250] on div at bounding box center [265, 264] width 137 height 171
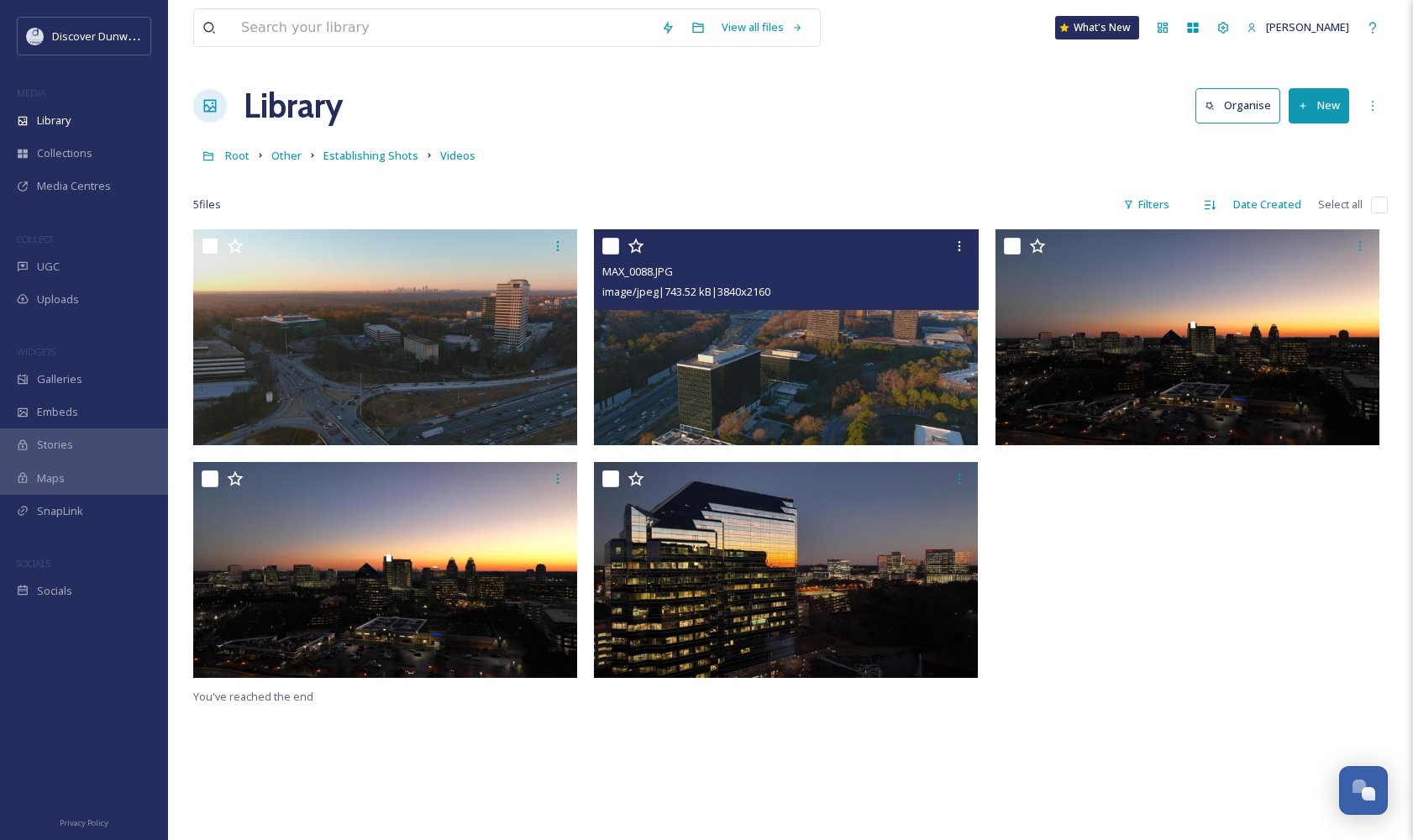
click at [670, 312] on img at bounding box center [785, 337] width 384 height 216
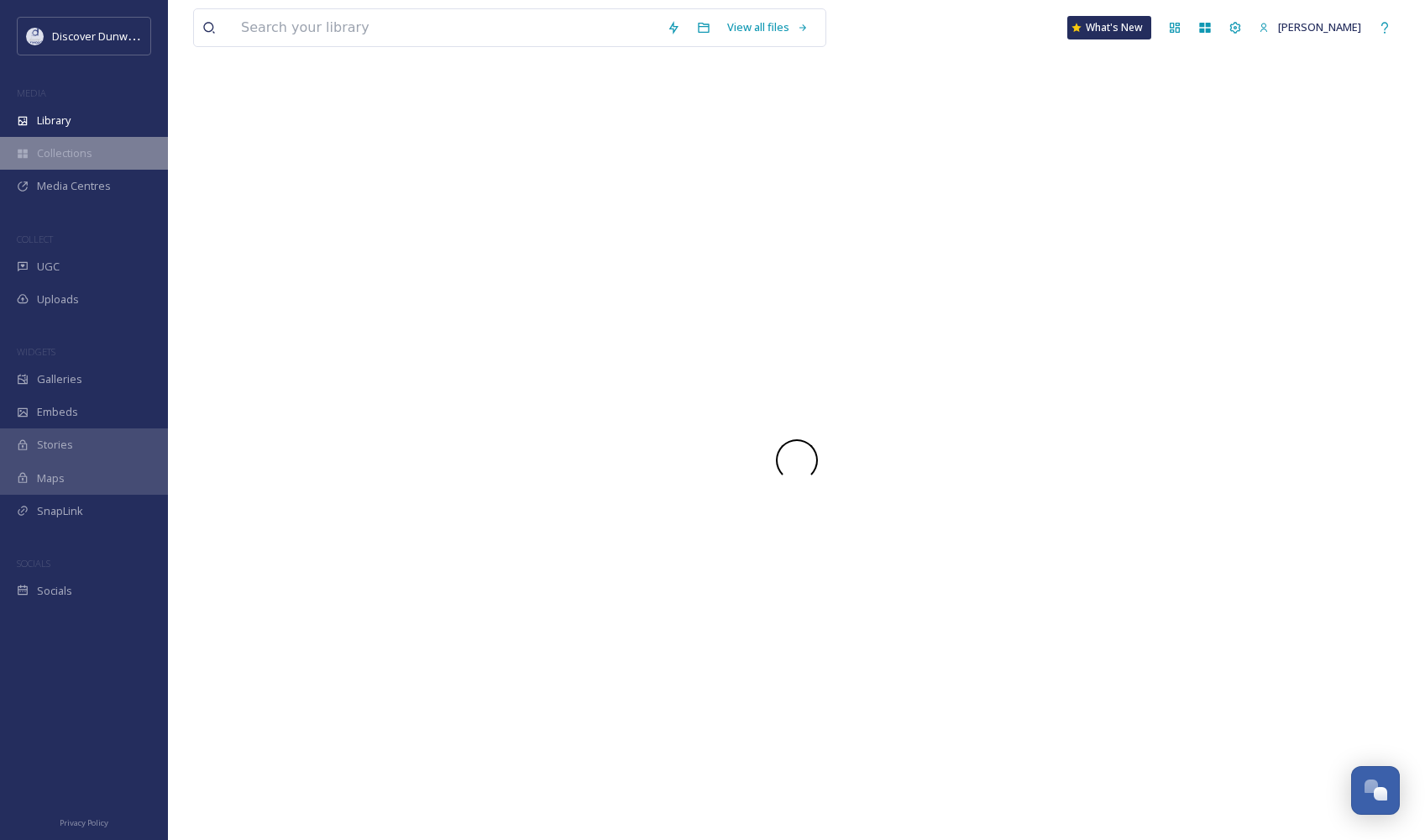
click at [84, 158] on span "Collections" at bounding box center [64, 154] width 56 height 16
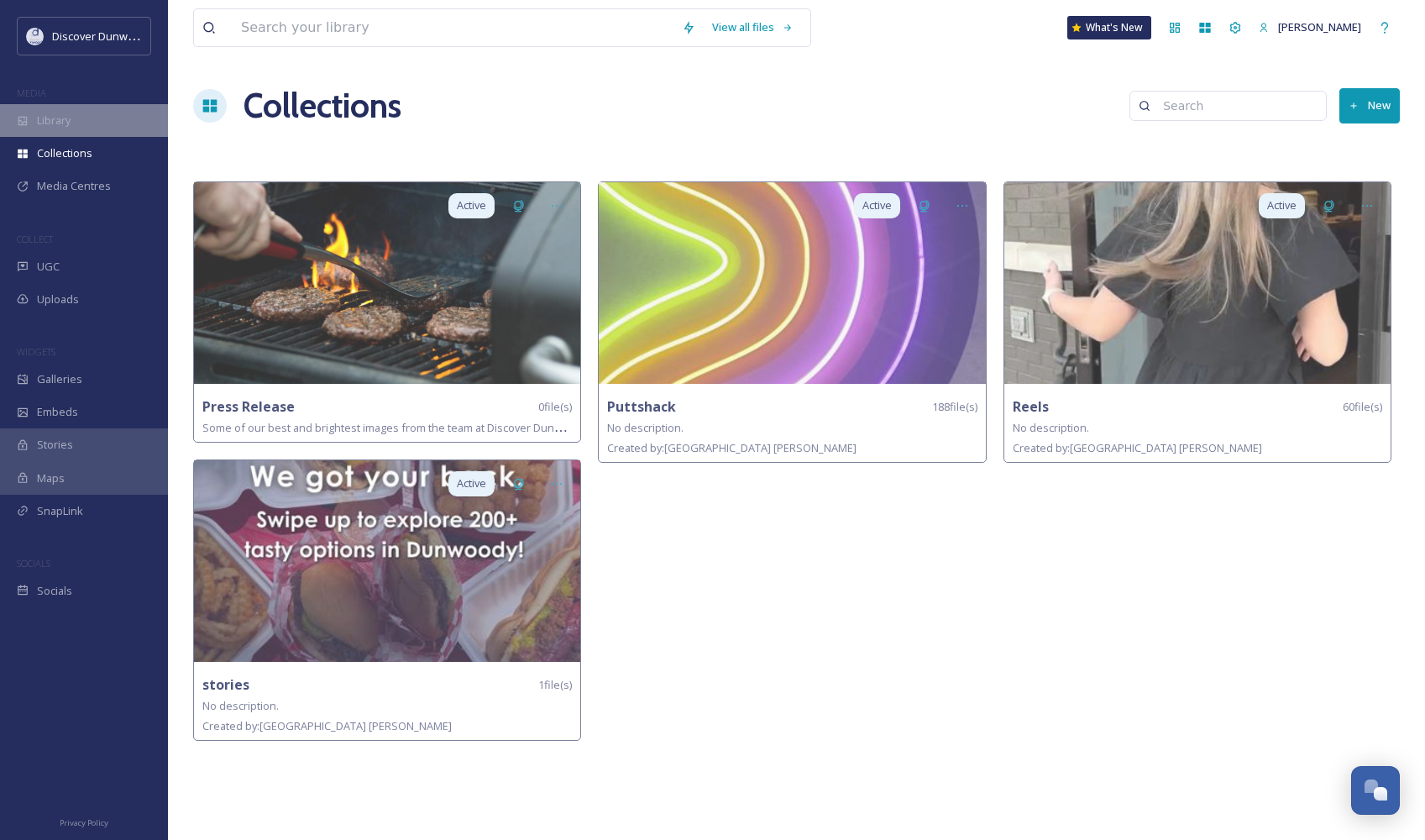
click at [78, 118] on div "Library" at bounding box center [84, 120] width 168 height 33
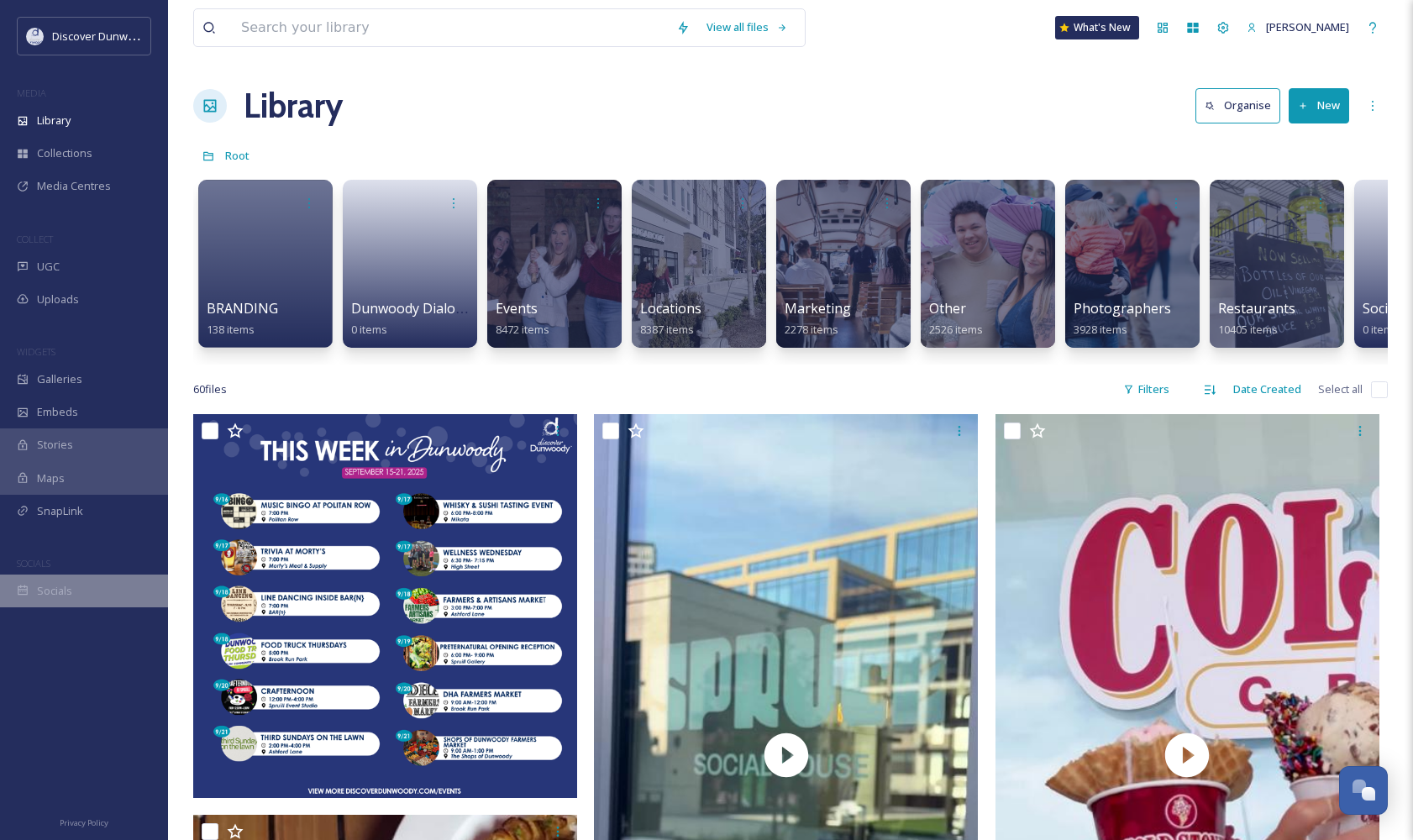
click at [97, 599] on div "Socials" at bounding box center [84, 590] width 168 height 33
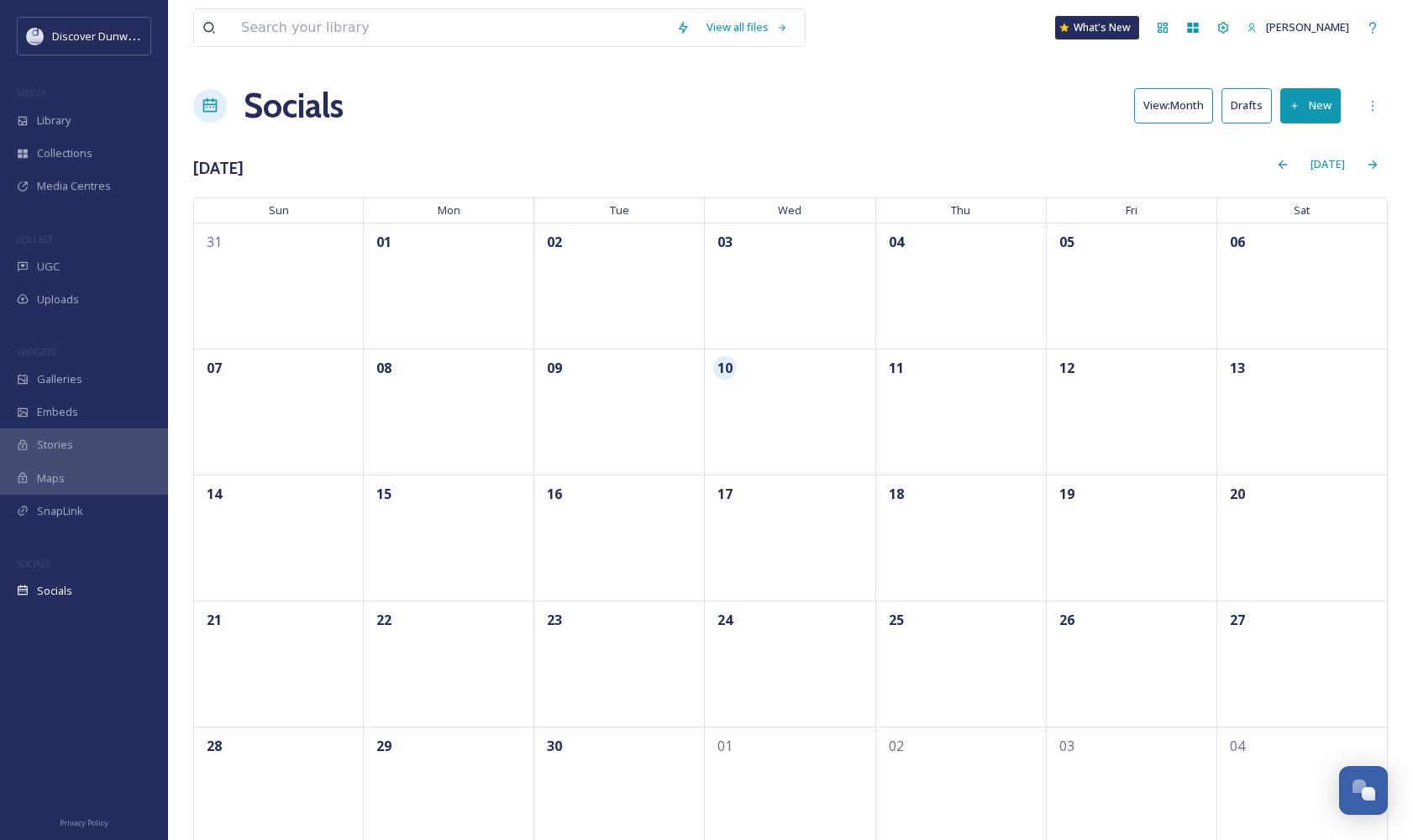
click at [1312, 125] on div "Socials View: Month Drafts New" at bounding box center [790, 105] width 1194 height 50
click at [1311, 109] on button "New" at bounding box center [1310, 105] width 61 height 34
click at [1321, 176] on span "Story" at bounding box center [1318, 177] width 26 height 16
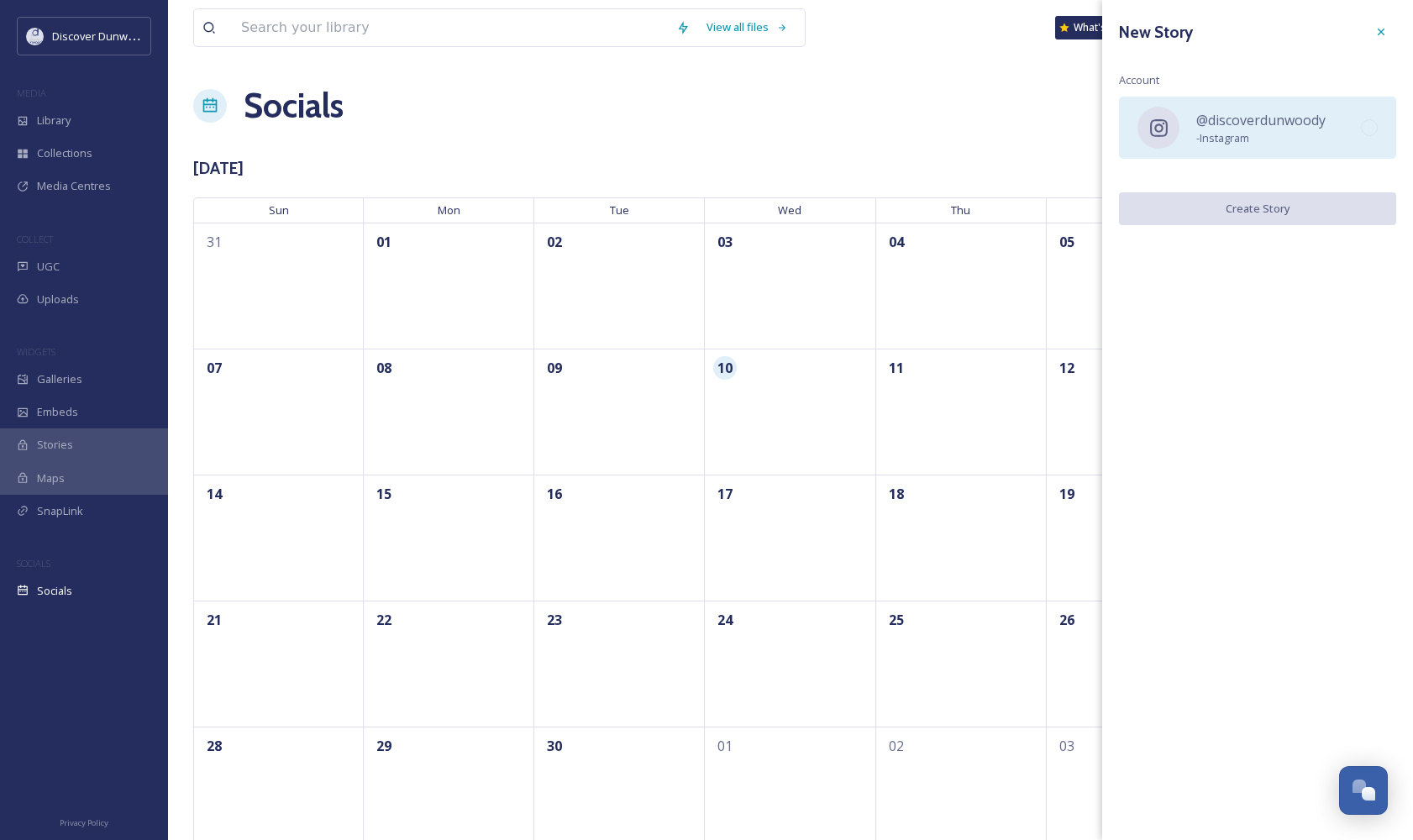
click at [1304, 142] on span "- Instagram" at bounding box center [1260, 138] width 130 height 16
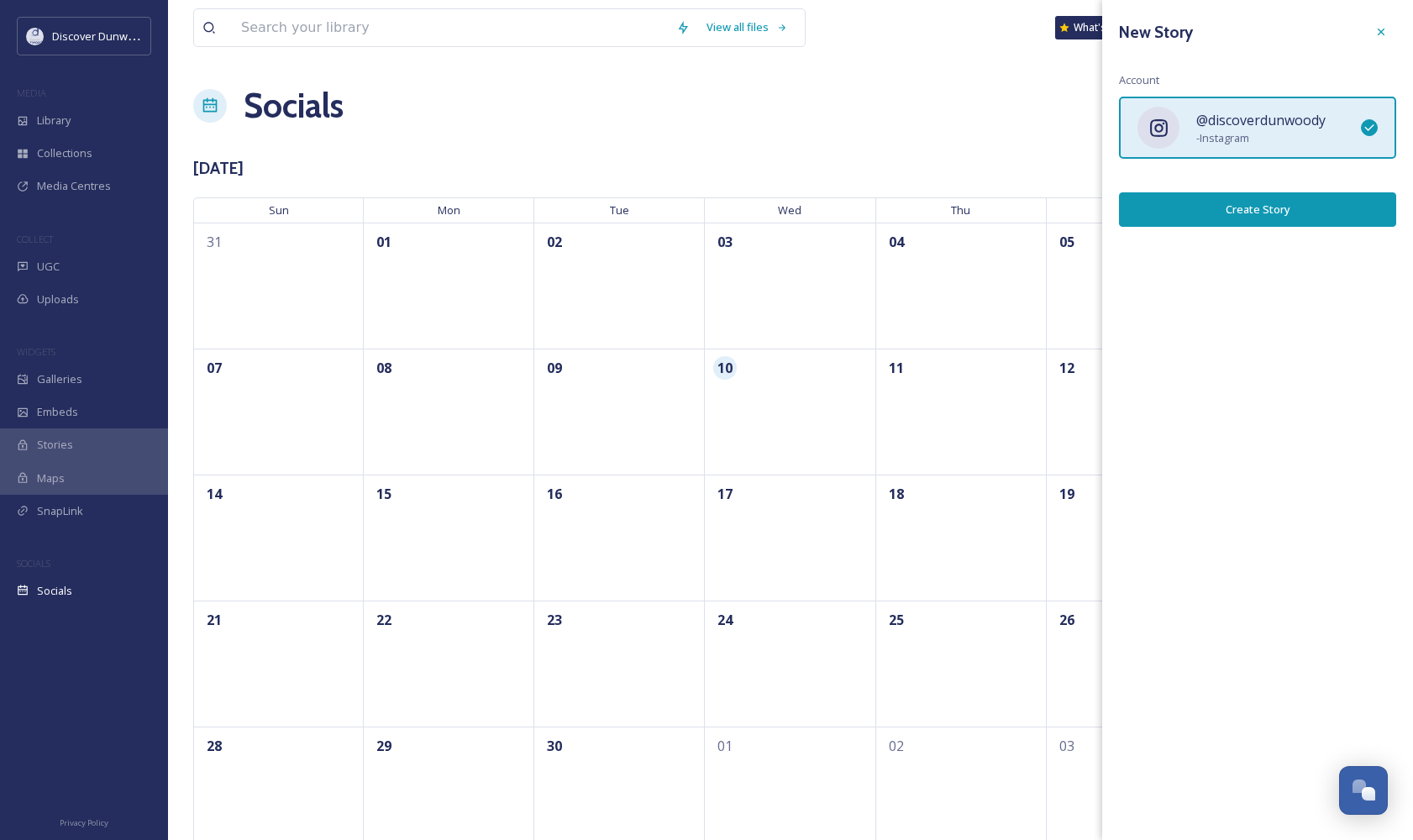
click at [1303, 196] on button "Create Story" at bounding box center [1258, 209] width 277 height 34
